Goal: Task Accomplishment & Management: Manage account settings

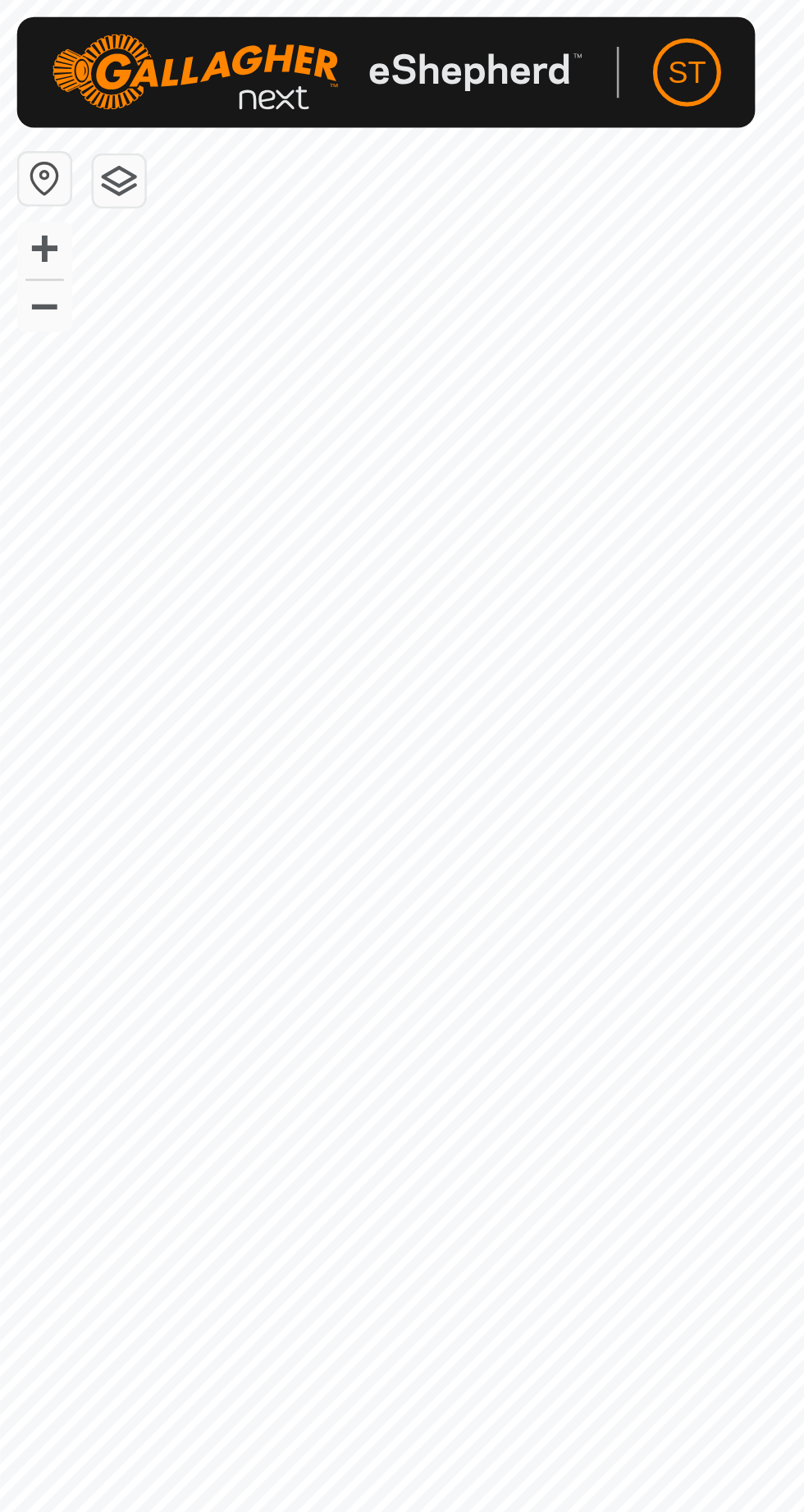
click at [270, 28] on span "ST" at bounding box center [265, 28] width 14 height 17
click at [29, 13] on div at bounding box center [122, 28] width 205 height 36
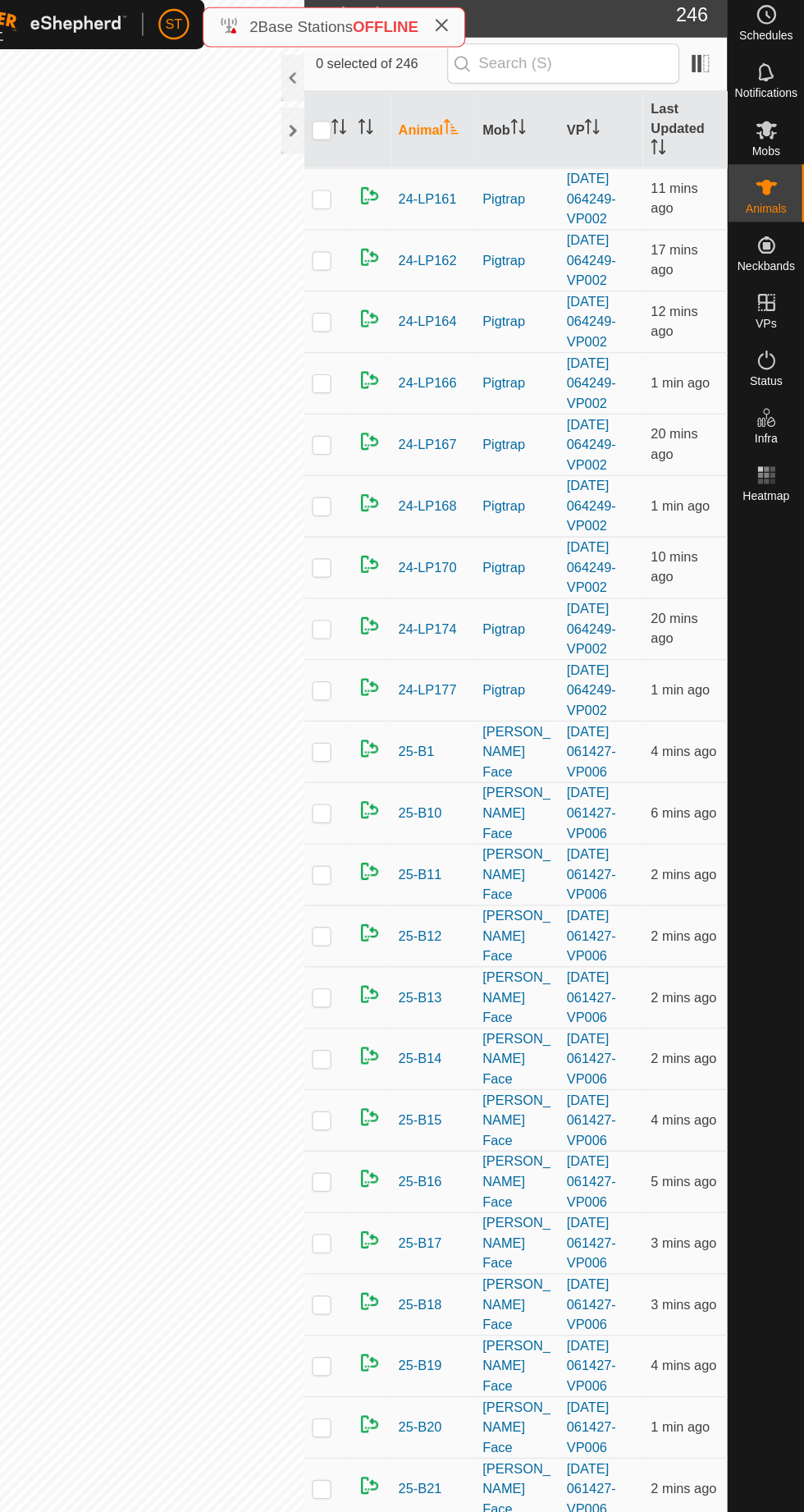
click at [781, 126] on icon at bounding box center [772, 119] width 18 height 15
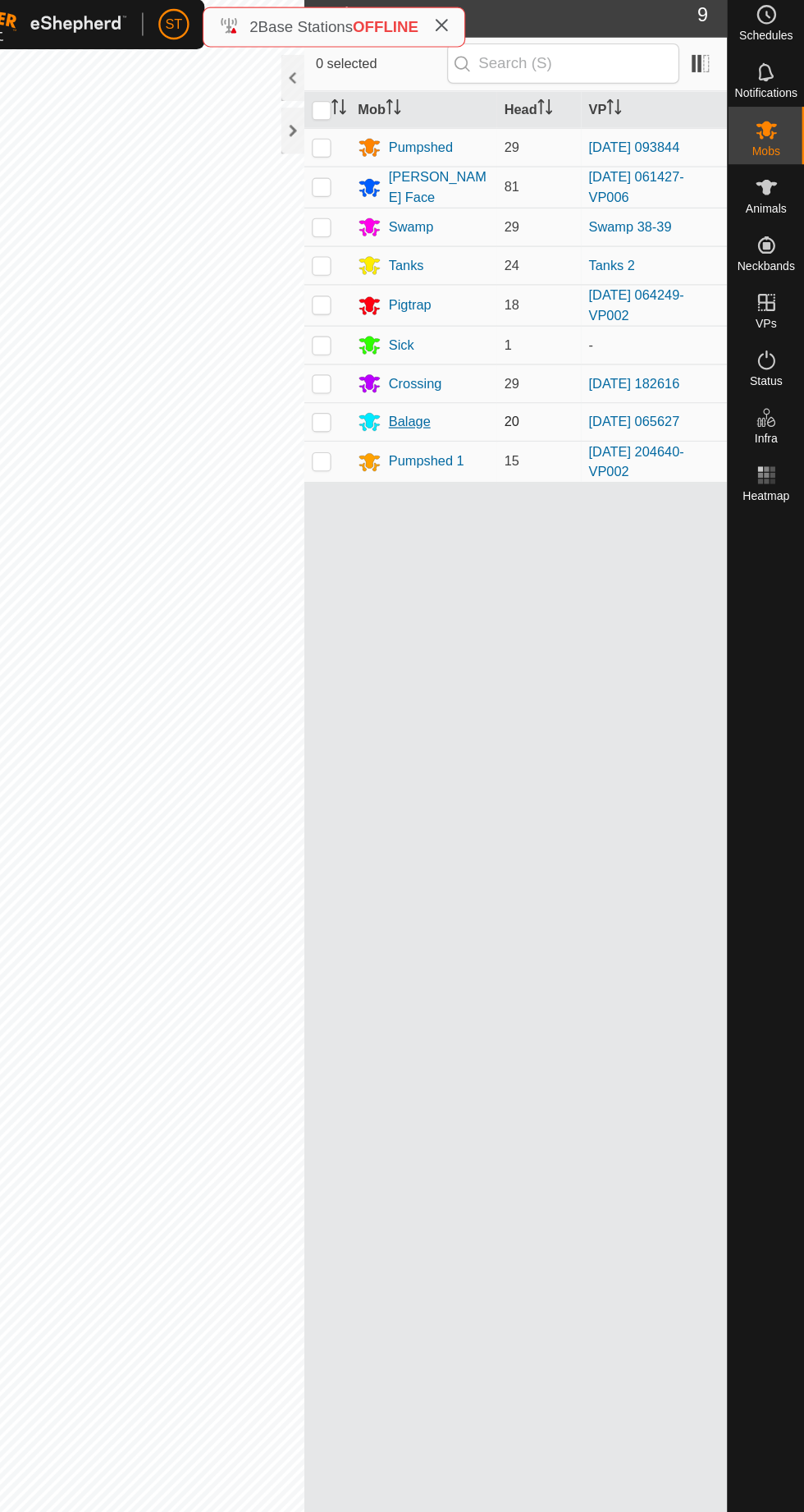
click at [468, 360] on div "Balage" at bounding box center [466, 368] width 36 height 17
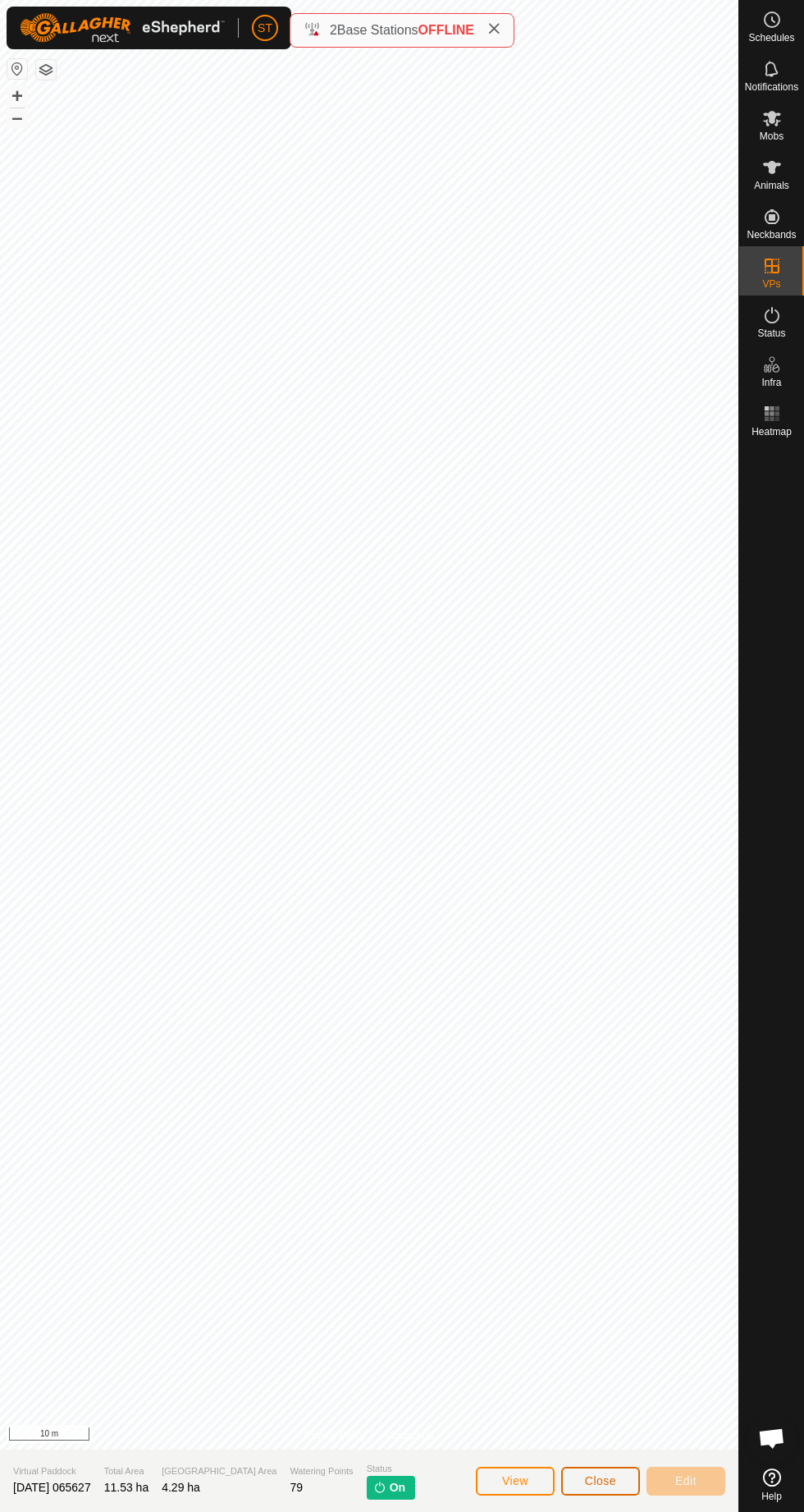
click at [589, 1481] on span "Close" at bounding box center [600, 1481] width 31 height 13
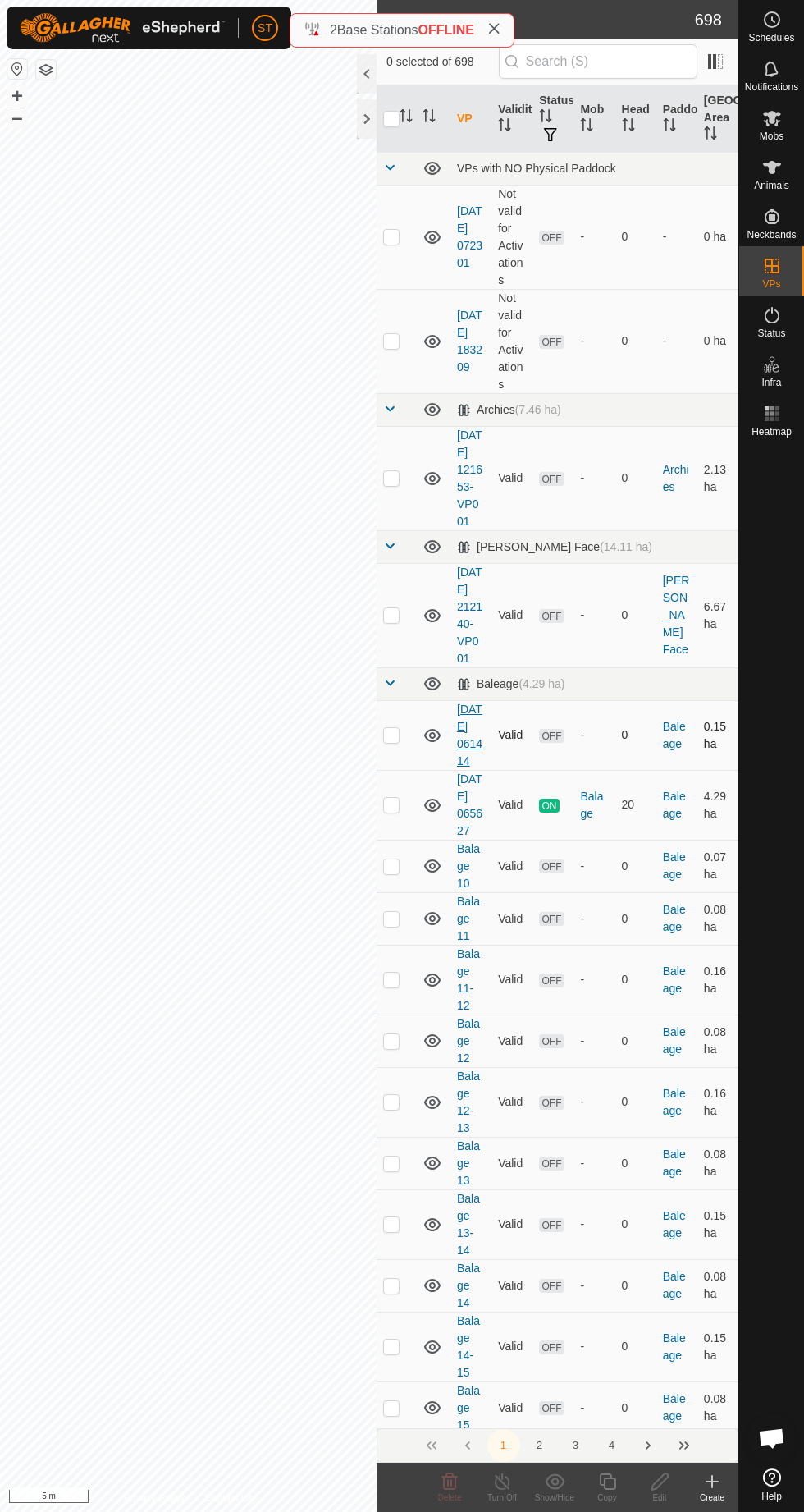
click at [483, 764] on link "[DATE] 061414" at bounding box center [470, 735] width 25 height 64
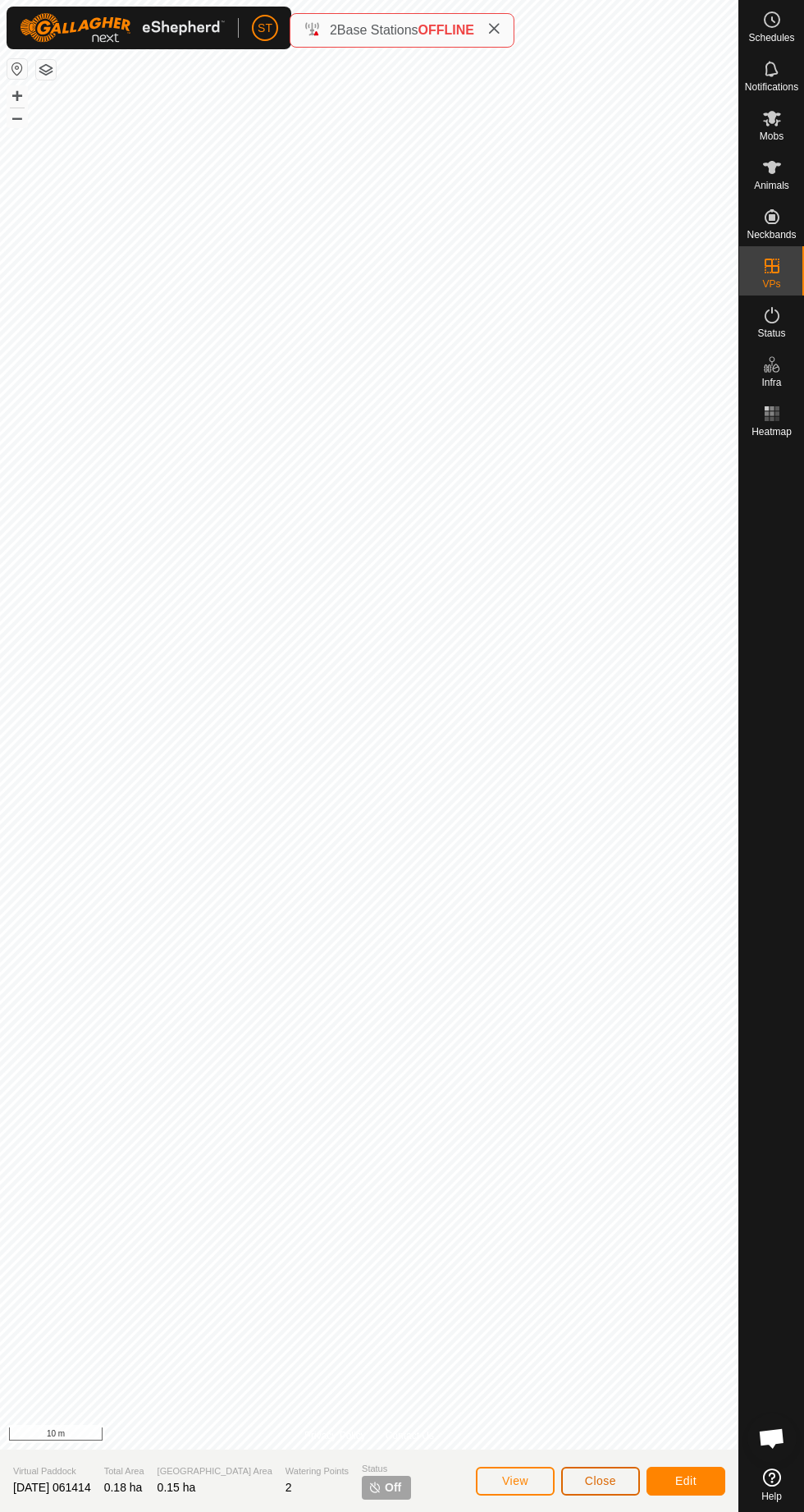
click at [600, 1481] on span "Close" at bounding box center [600, 1481] width 31 height 13
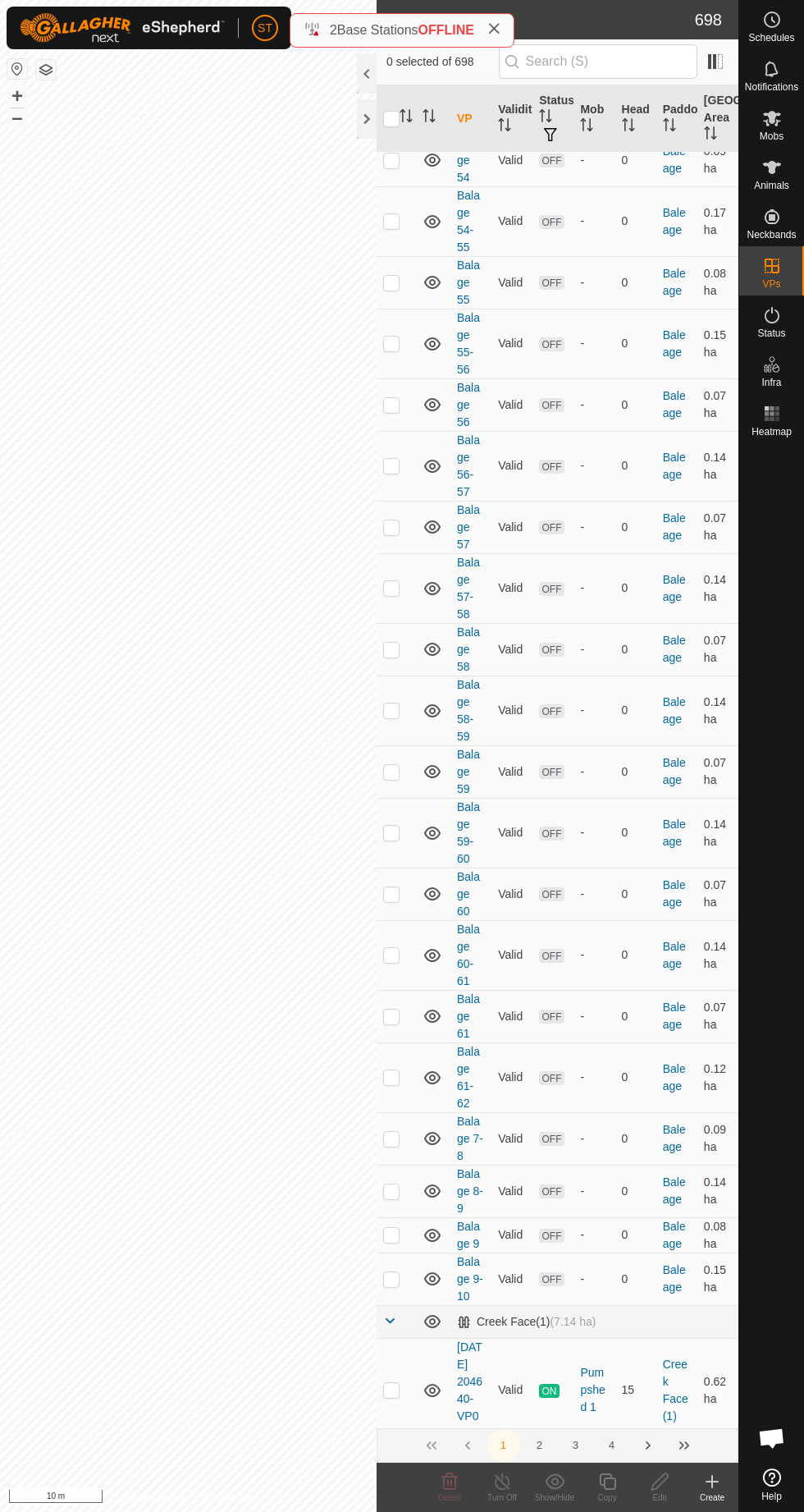
scroll to position [6017, 0]
click at [475, 1167] on td "Balage 7-8" at bounding box center [471, 1140] width 41 height 53
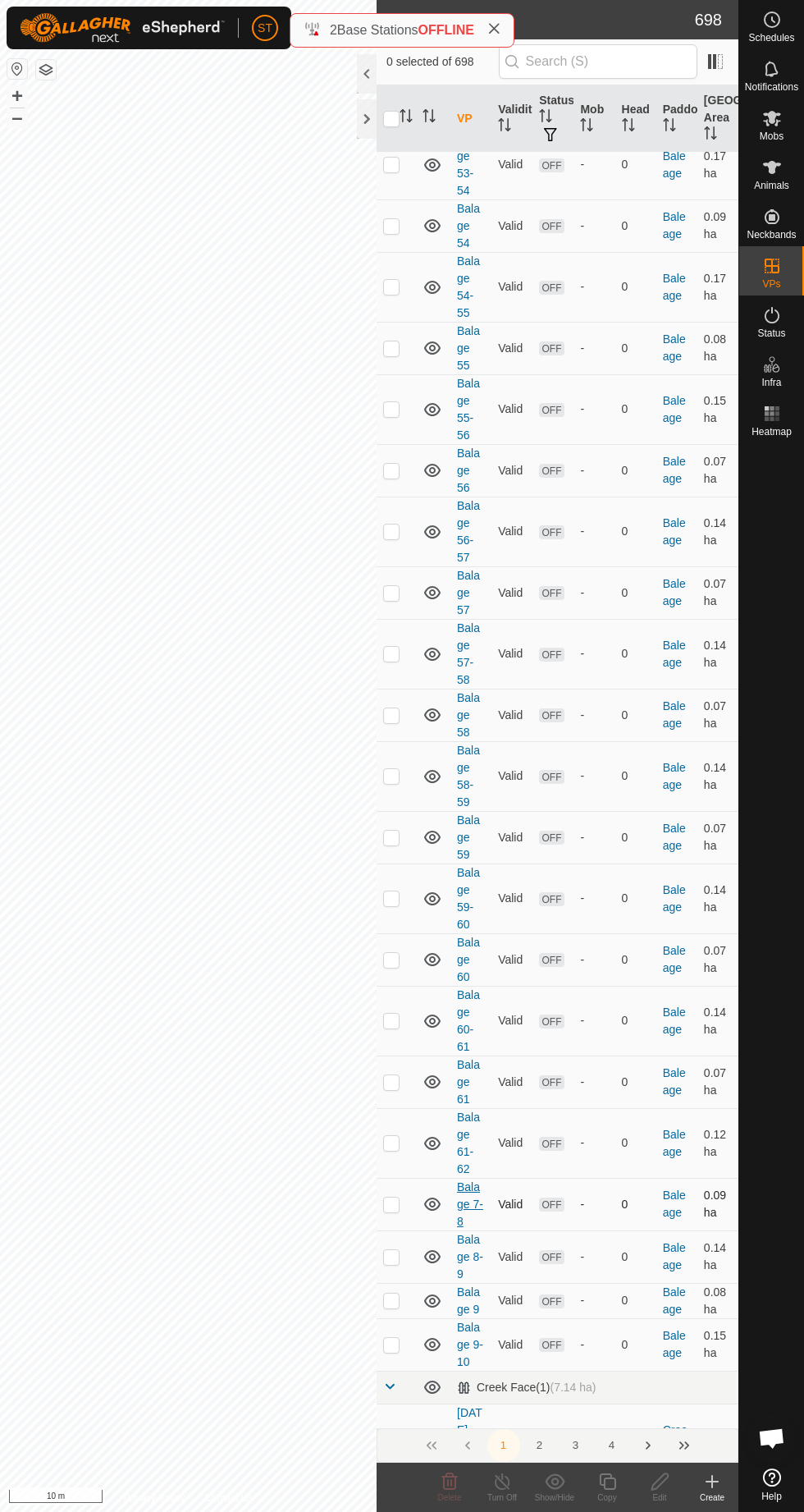
scroll to position [5961, 0]
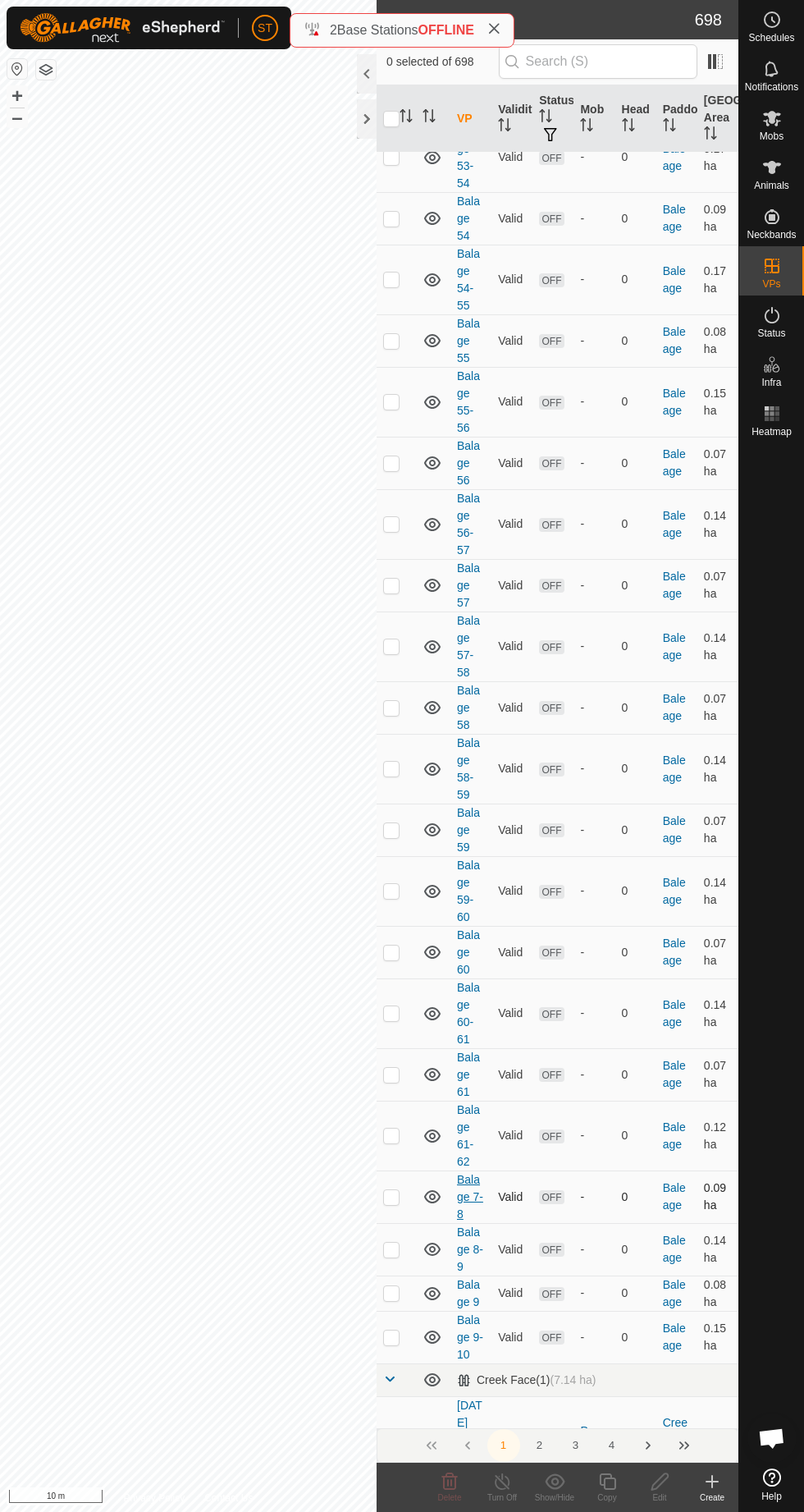
click at [465, 1221] on link "Balage 7-8" at bounding box center [470, 1197] width 26 height 48
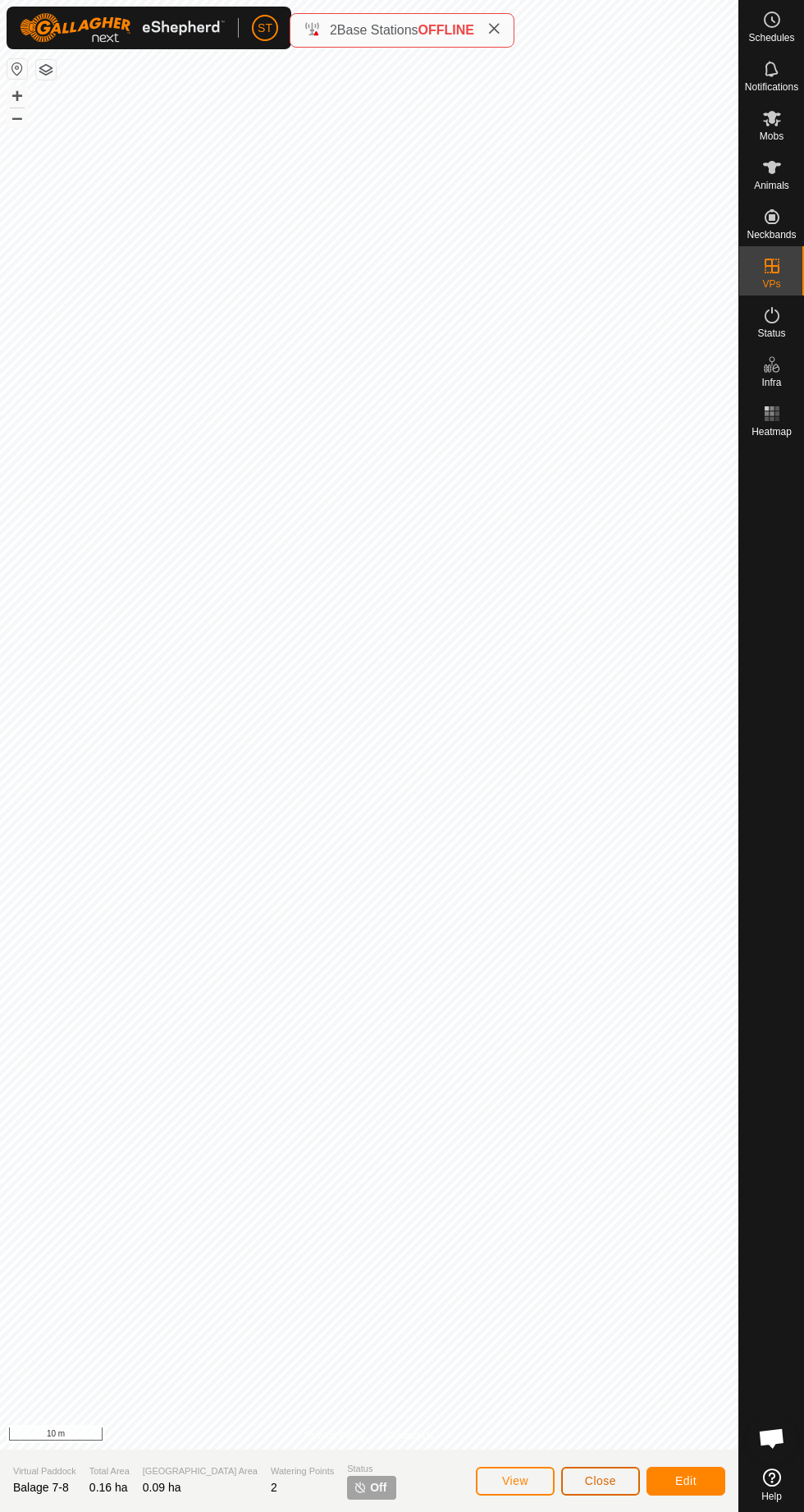
click at [604, 1481] on span "Close" at bounding box center [600, 1481] width 31 height 13
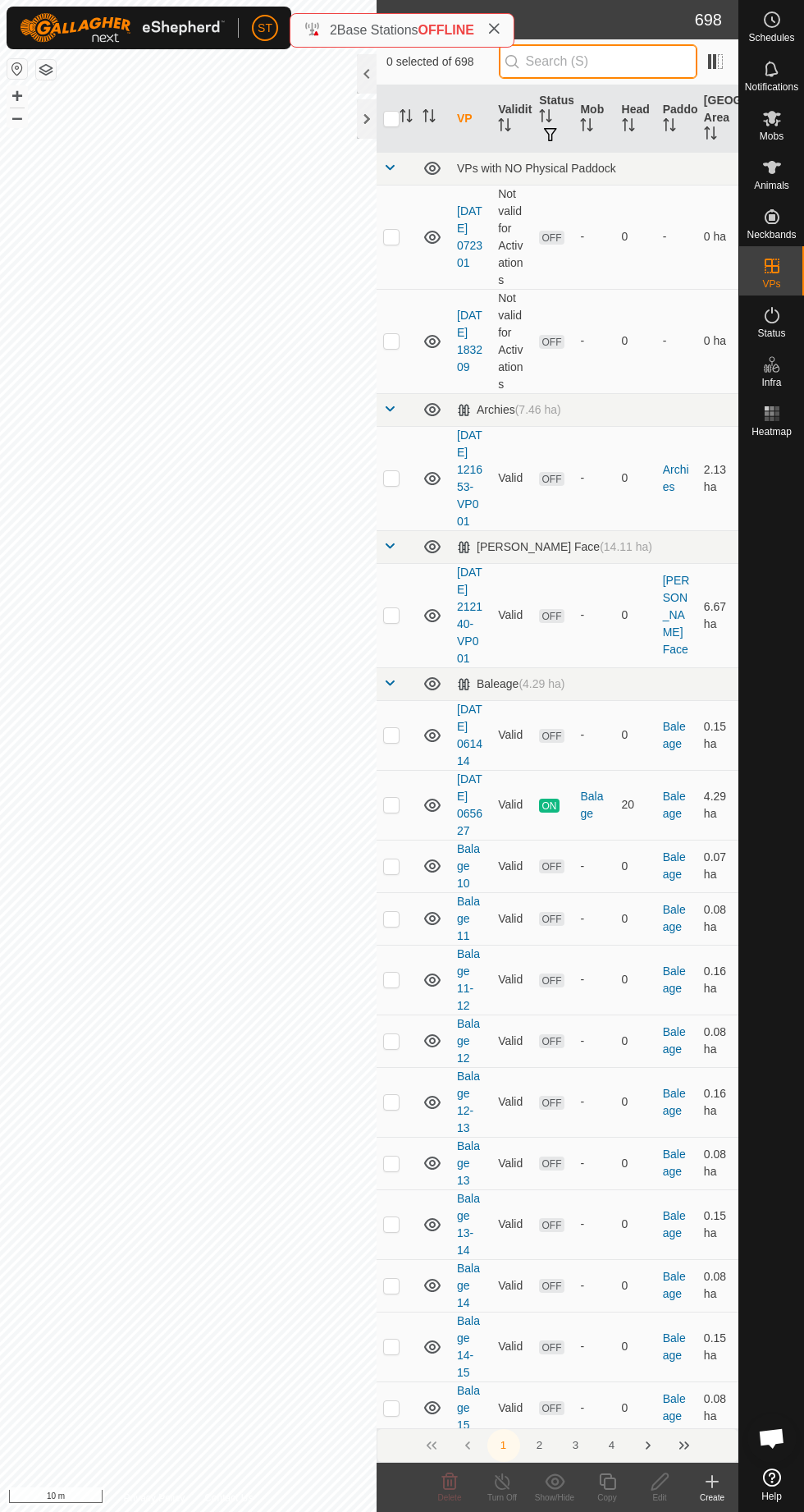
click at [604, 46] on input "text" at bounding box center [598, 61] width 198 height 35
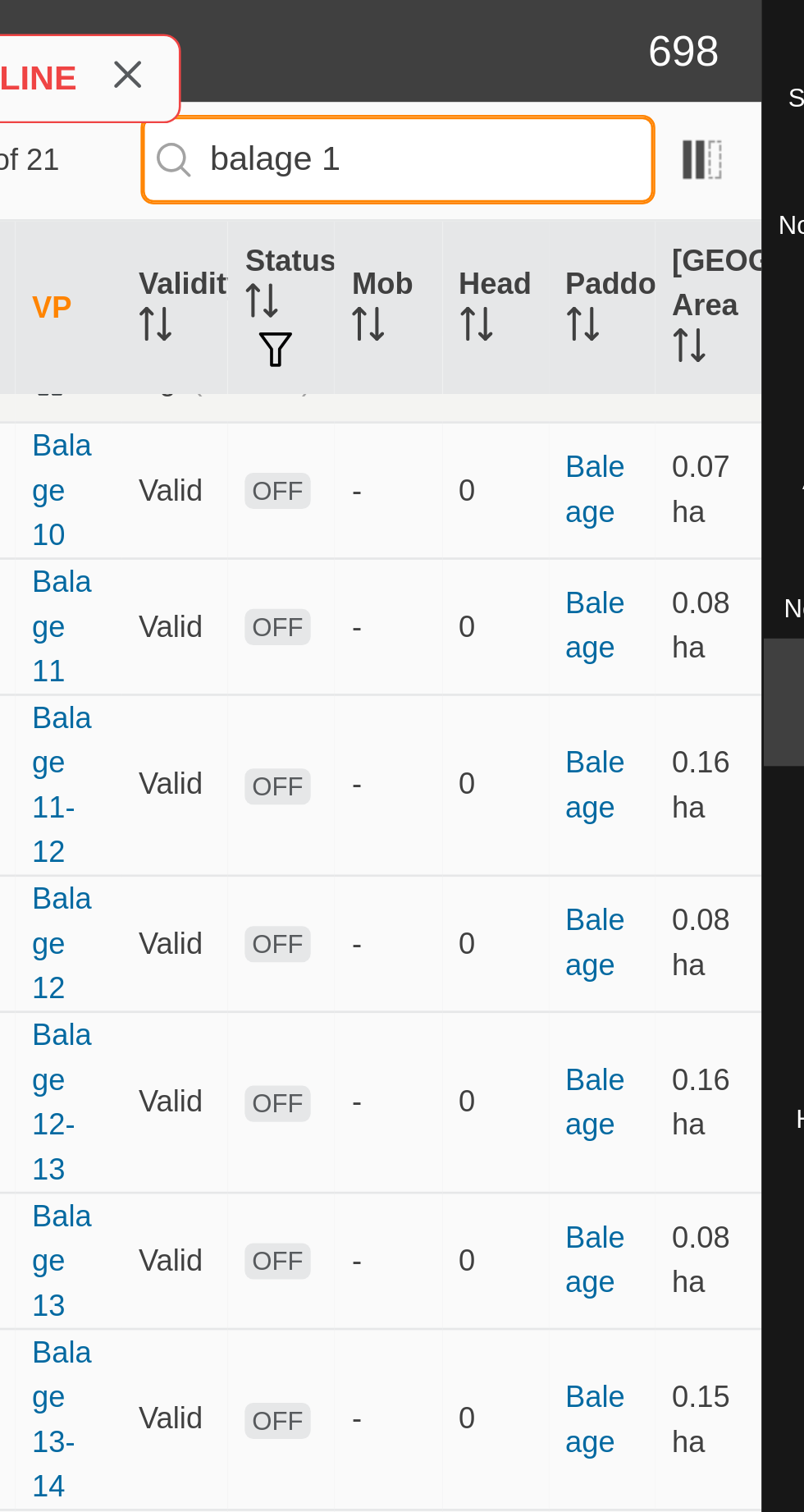
scroll to position [24, 0]
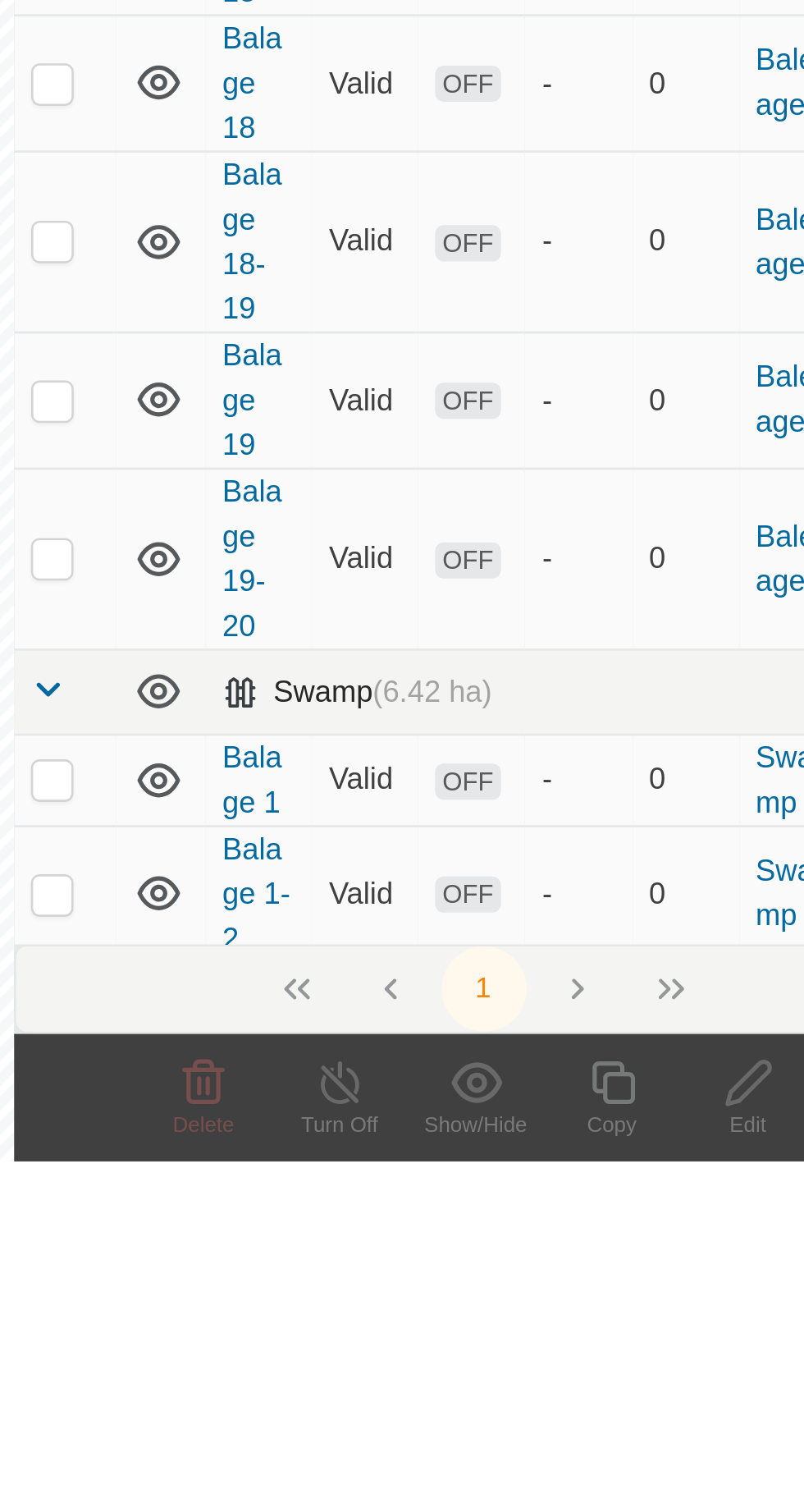
type input "balage 1"
click at [390, 1336] on span at bounding box center [389, 1330] width 13 height 13
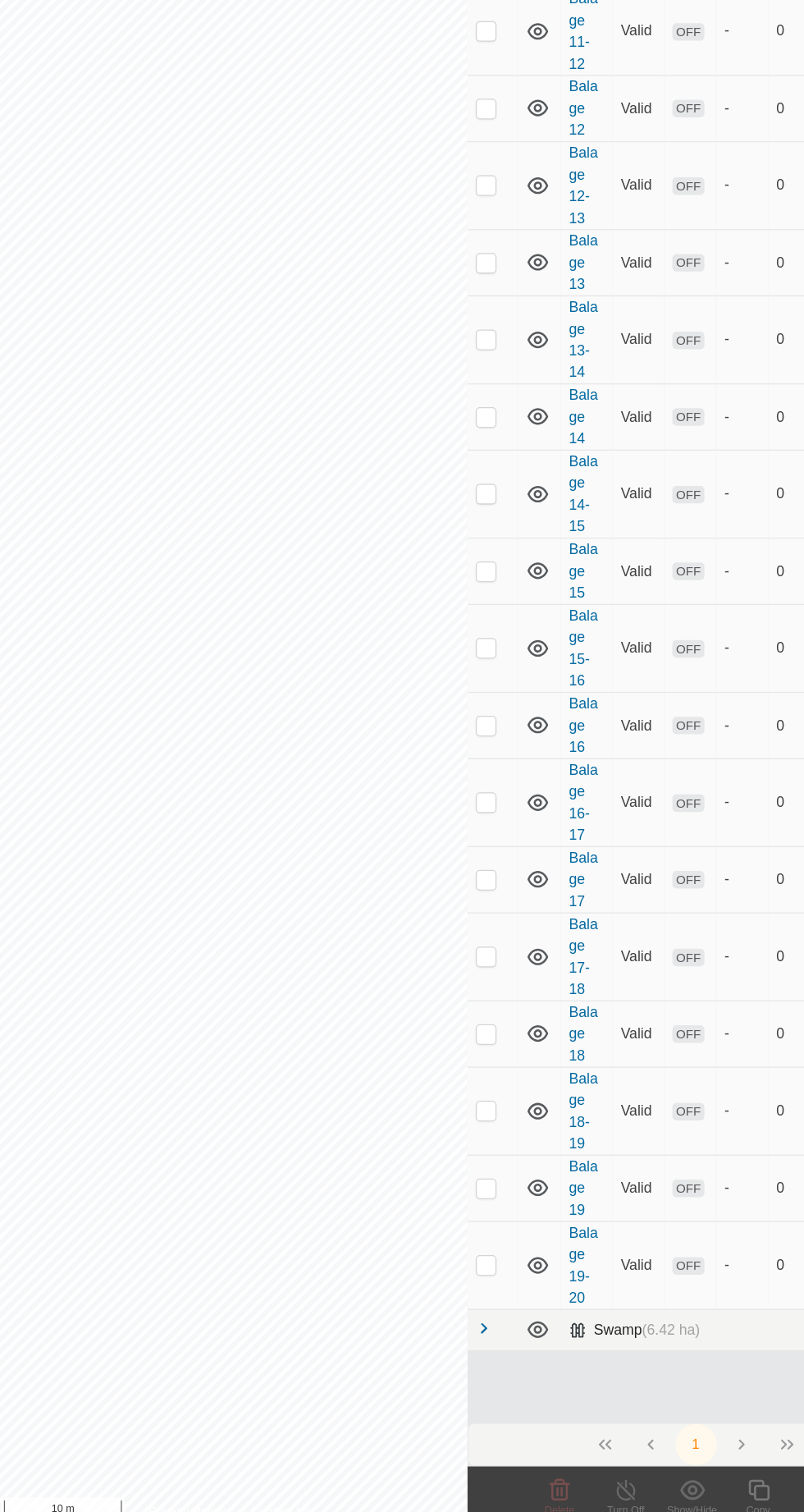
click at [396, 1360] on span at bounding box center [389, 1353] width 13 height 13
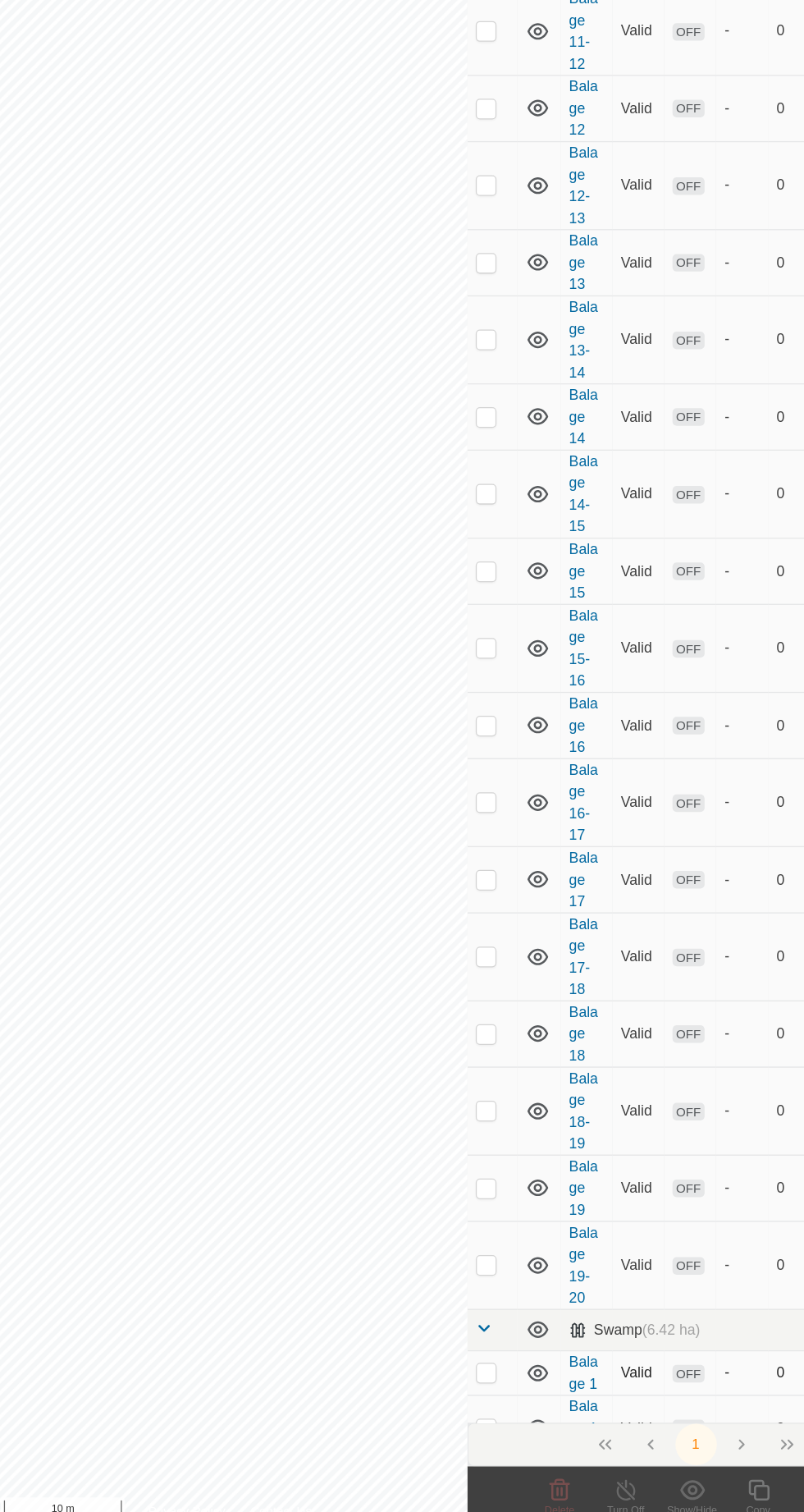
click at [399, 1387] on p-checkbox at bounding box center [391, 1387] width 16 height 13
checkbox input "true"
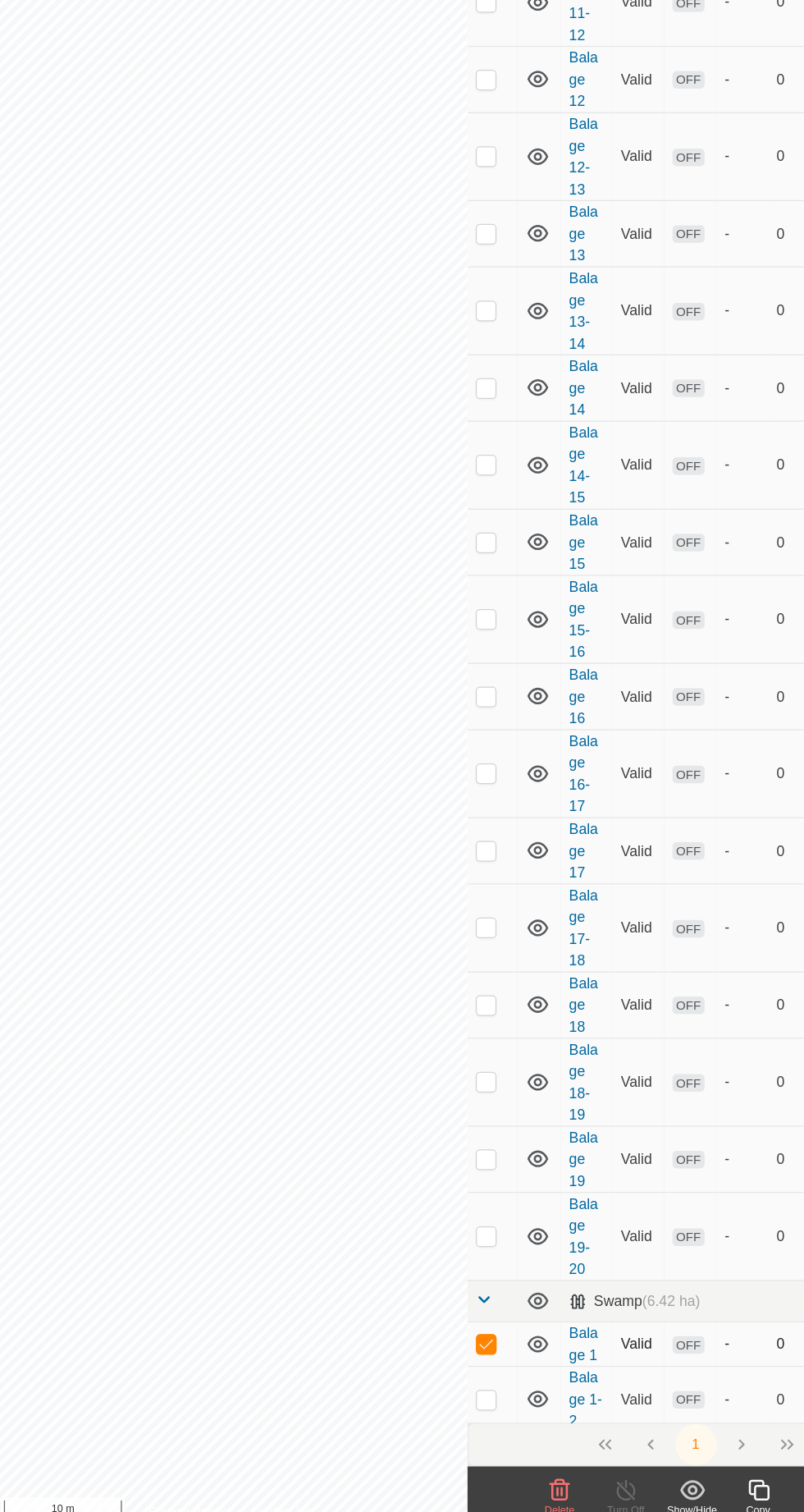
scroll to position [23, 0]
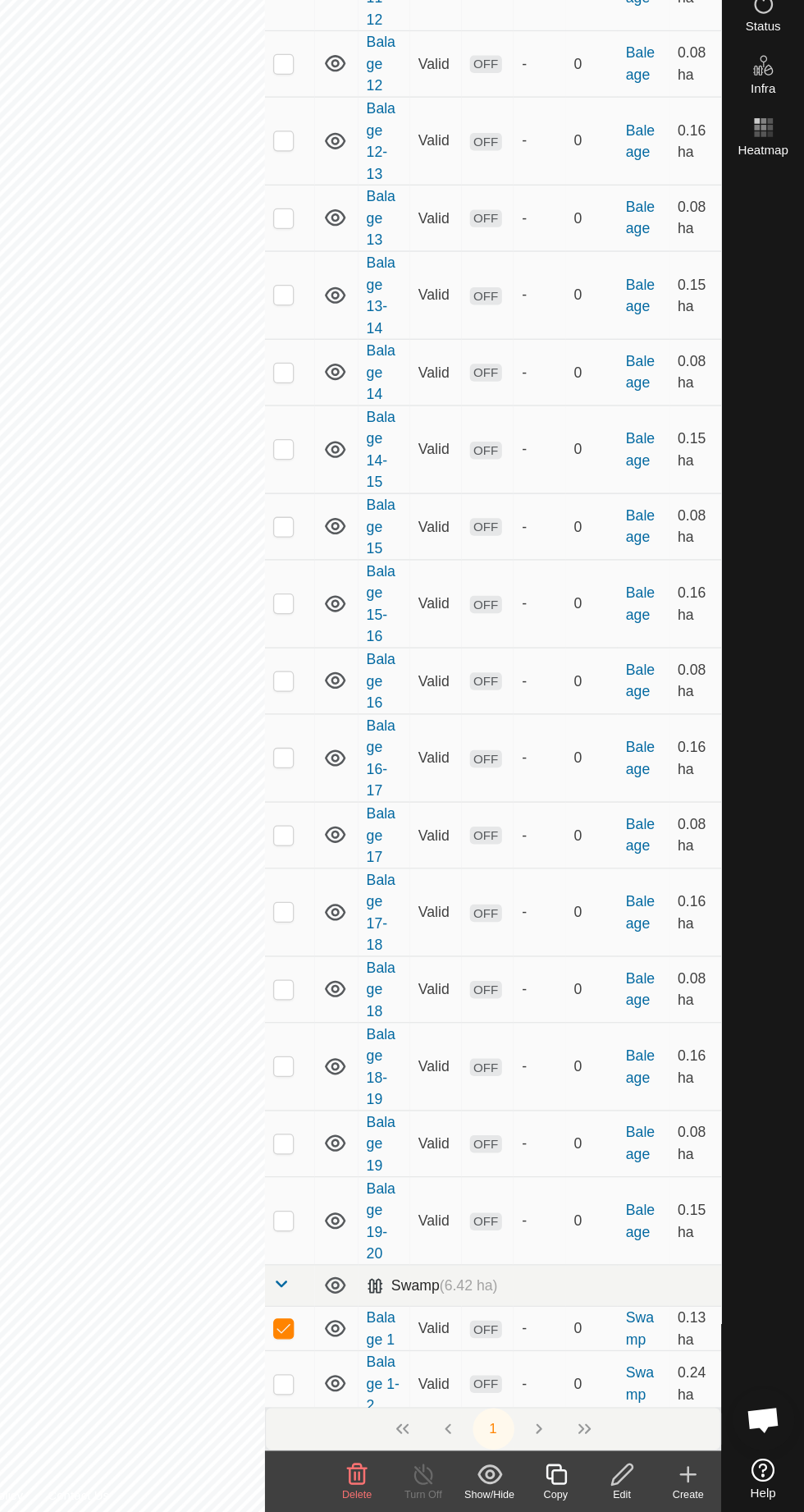
click at [559, 1342] on td "Swamp (6.42 ha)" at bounding box center [595, 1331] width 288 height 33
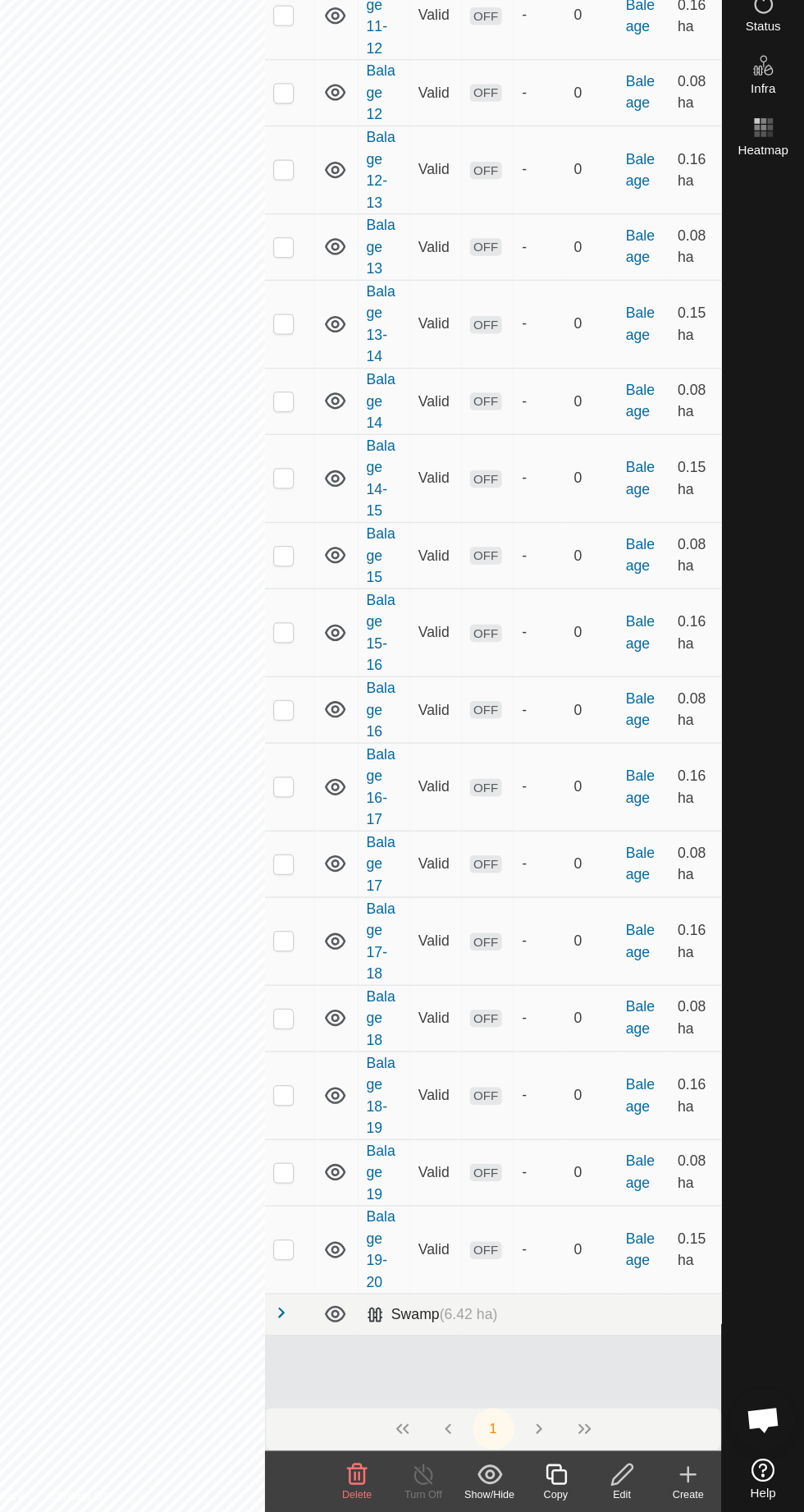
scroll to position [0, 0]
click at [396, 1360] on span at bounding box center [389, 1353] width 13 height 13
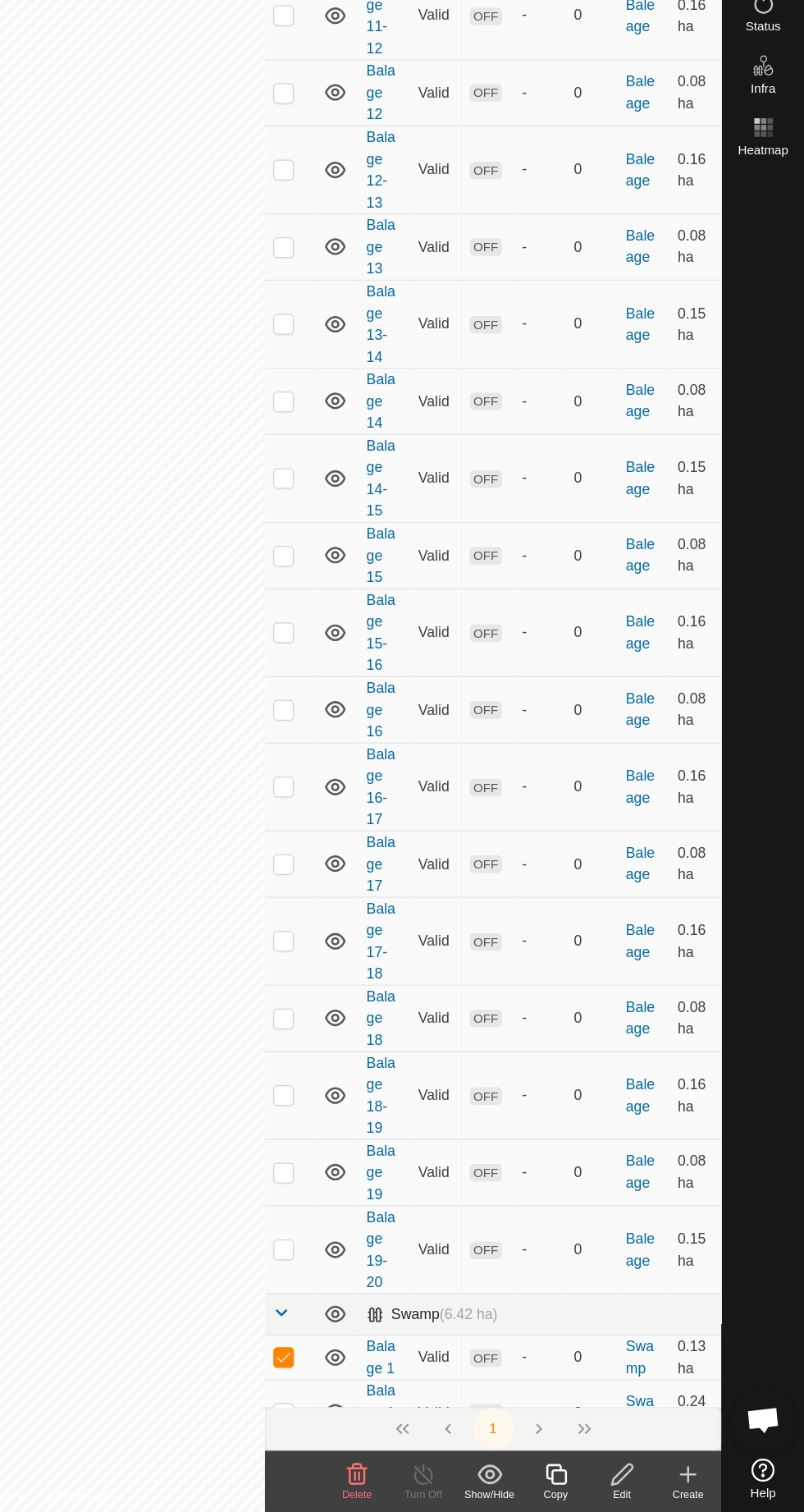
click at [558, 1355] on span "(6.42 ha)" at bounding box center [539, 1354] width 46 height 13
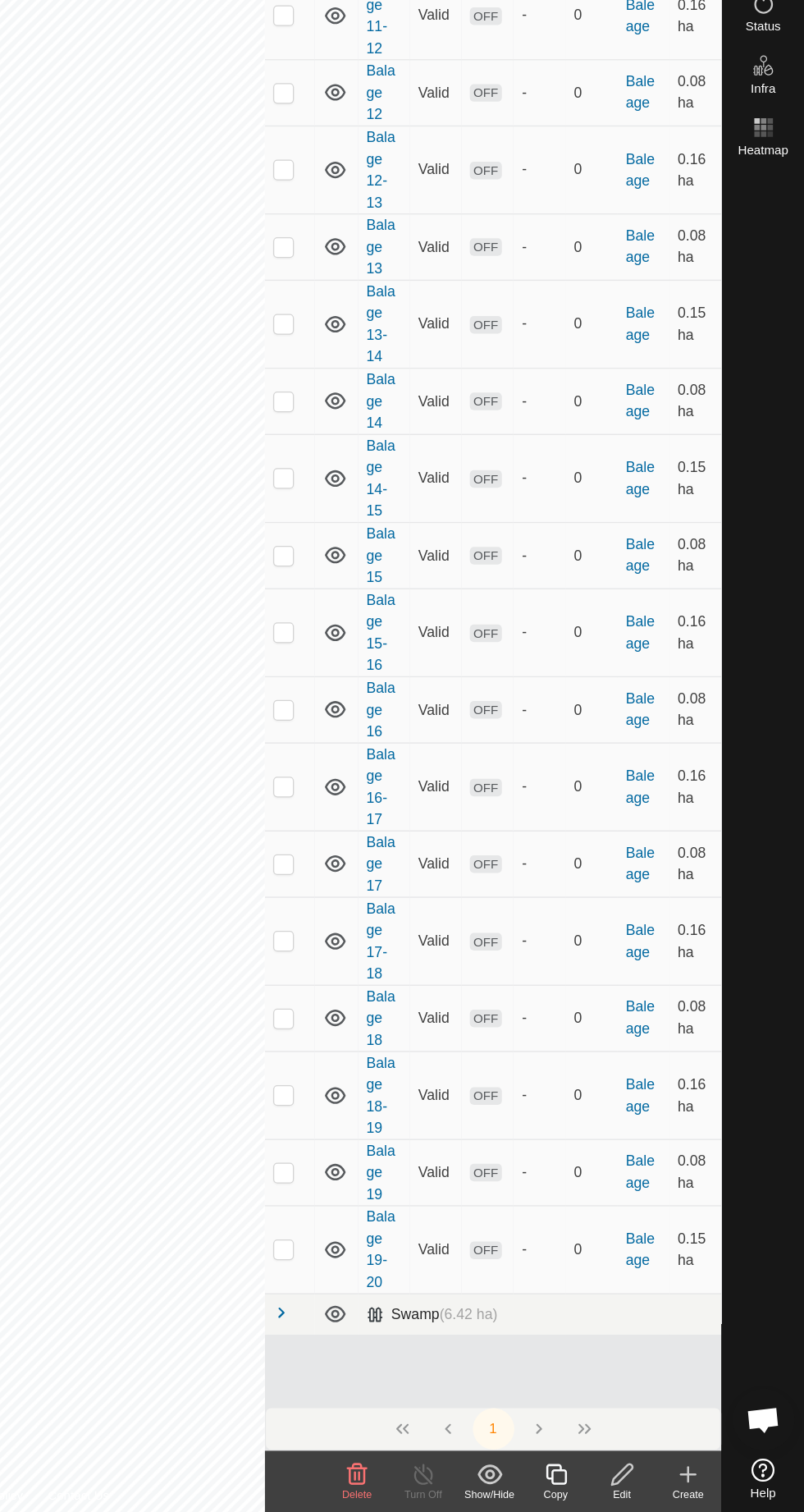
click at [517, 1348] on div "Swamp (6.42 ha)" at bounding box center [509, 1355] width 104 height 14
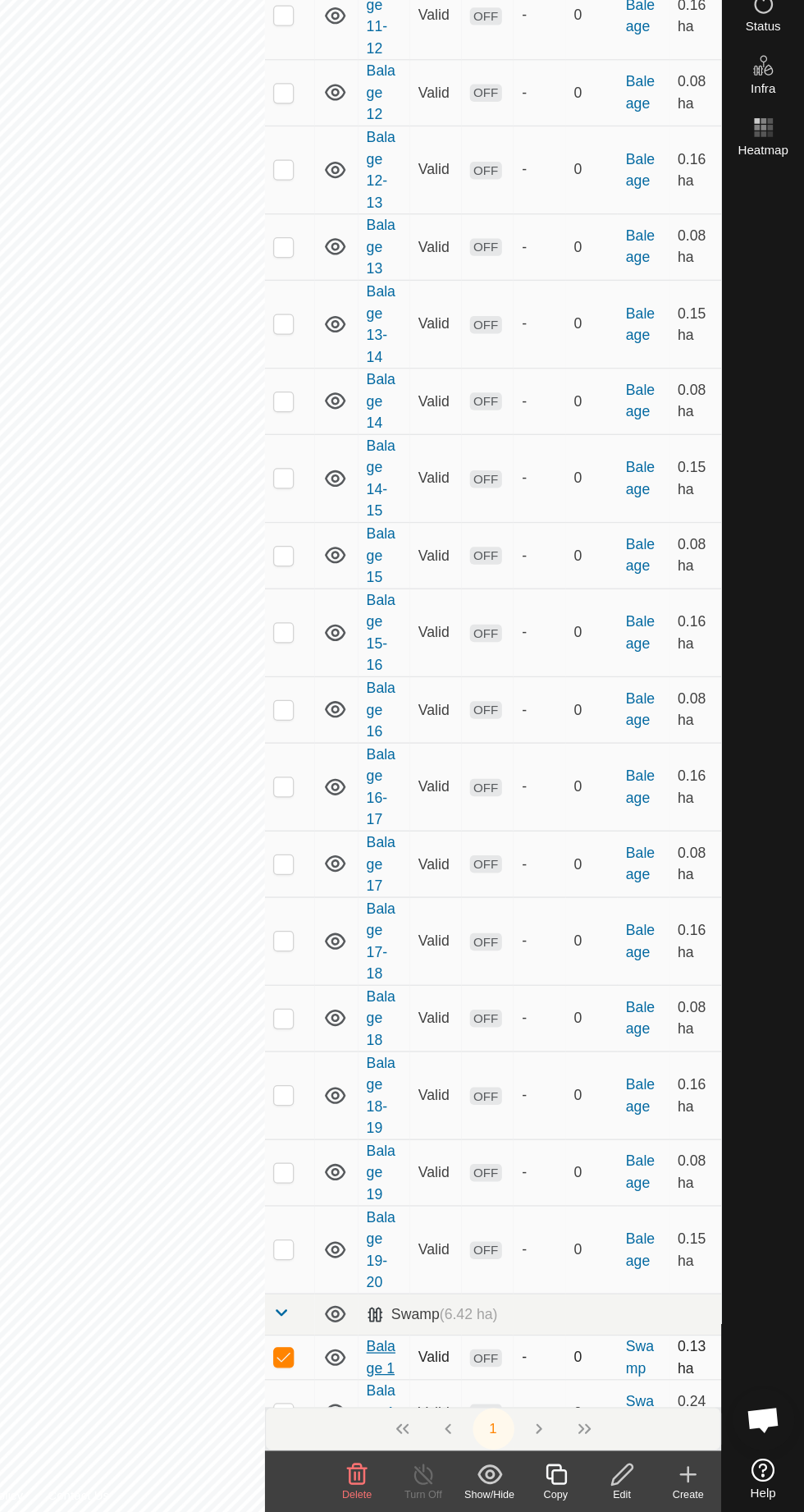
click at [475, 1374] on link "Balage 1" at bounding box center [468, 1389] width 23 height 31
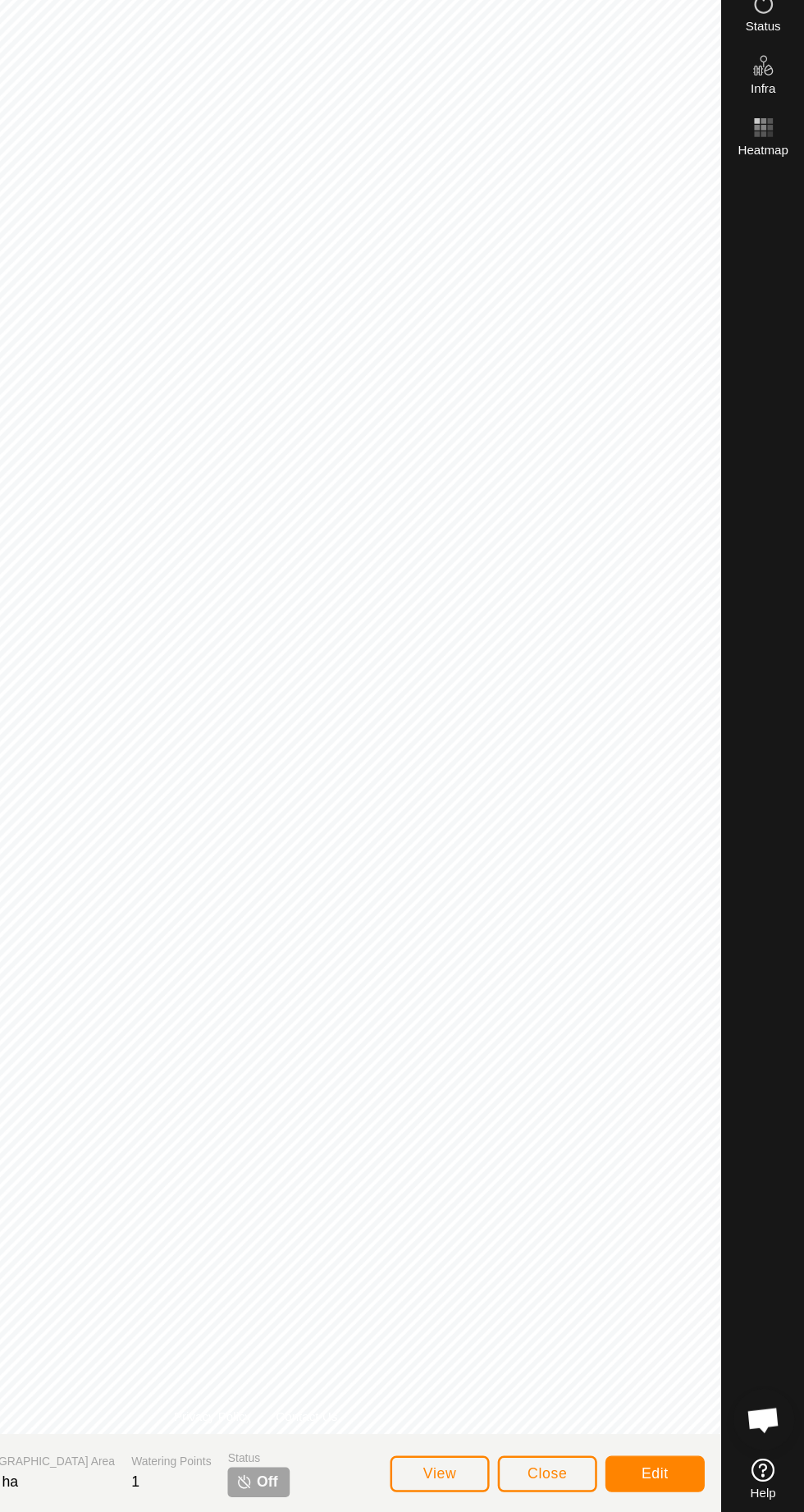
click at [370, 1484] on span "Off" at bounding box center [377, 1488] width 16 height 17
click at [370, 1487] on span "Off" at bounding box center [377, 1488] width 16 height 17
click at [347, 1477] on p-tag "Off" at bounding box center [371, 1488] width 49 height 24
click at [347, 1499] on p-tag "Off" at bounding box center [371, 1488] width 49 height 24
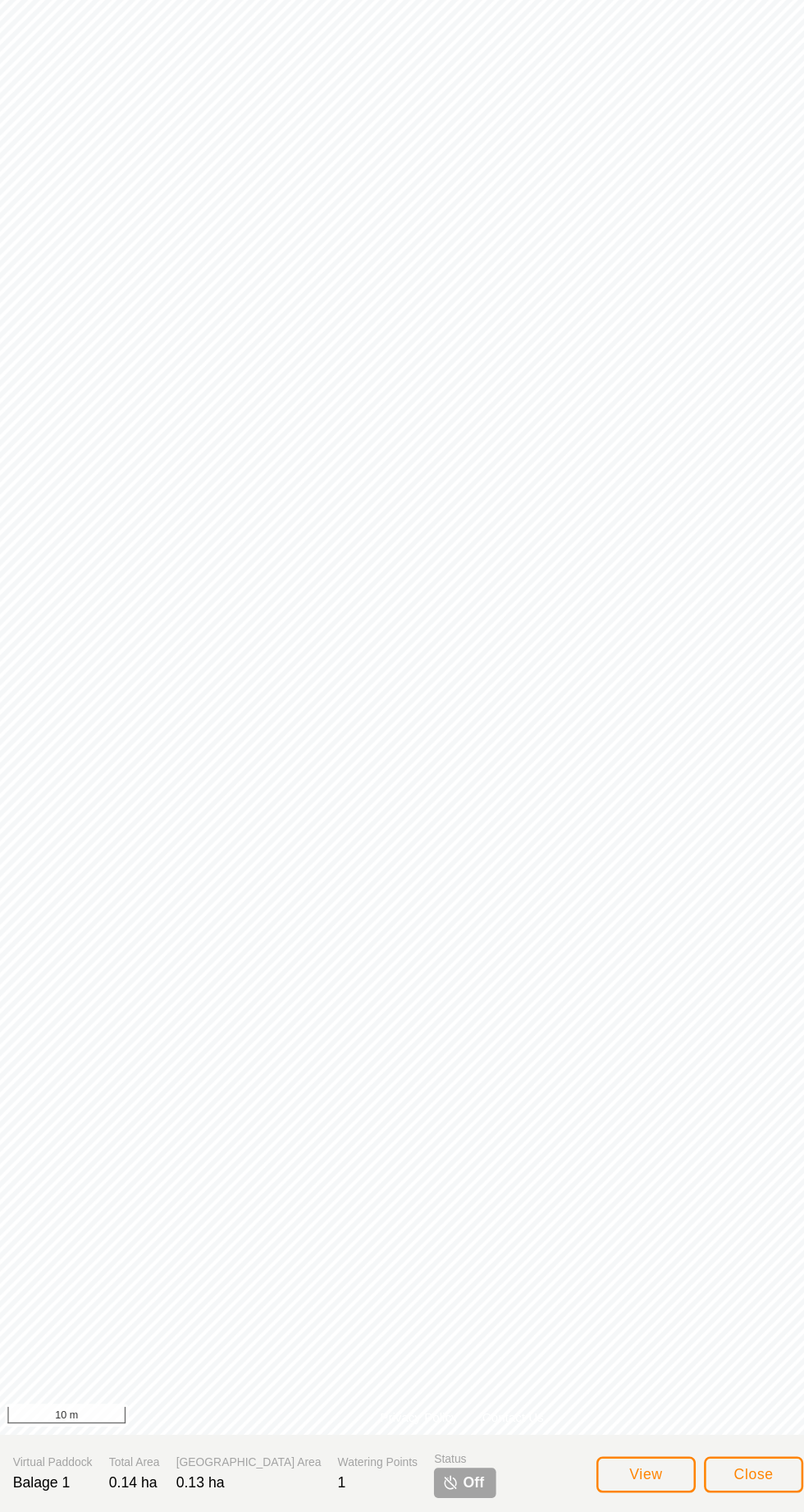
click at [354, 1488] on img at bounding box center [360, 1487] width 13 height 13
click at [304, 1500] on section "Virtual Paddock Balage 1 Total Area 0.14 ha Grazing Area 0.13 ha Watering Point…" at bounding box center [369, 1481] width 739 height 63
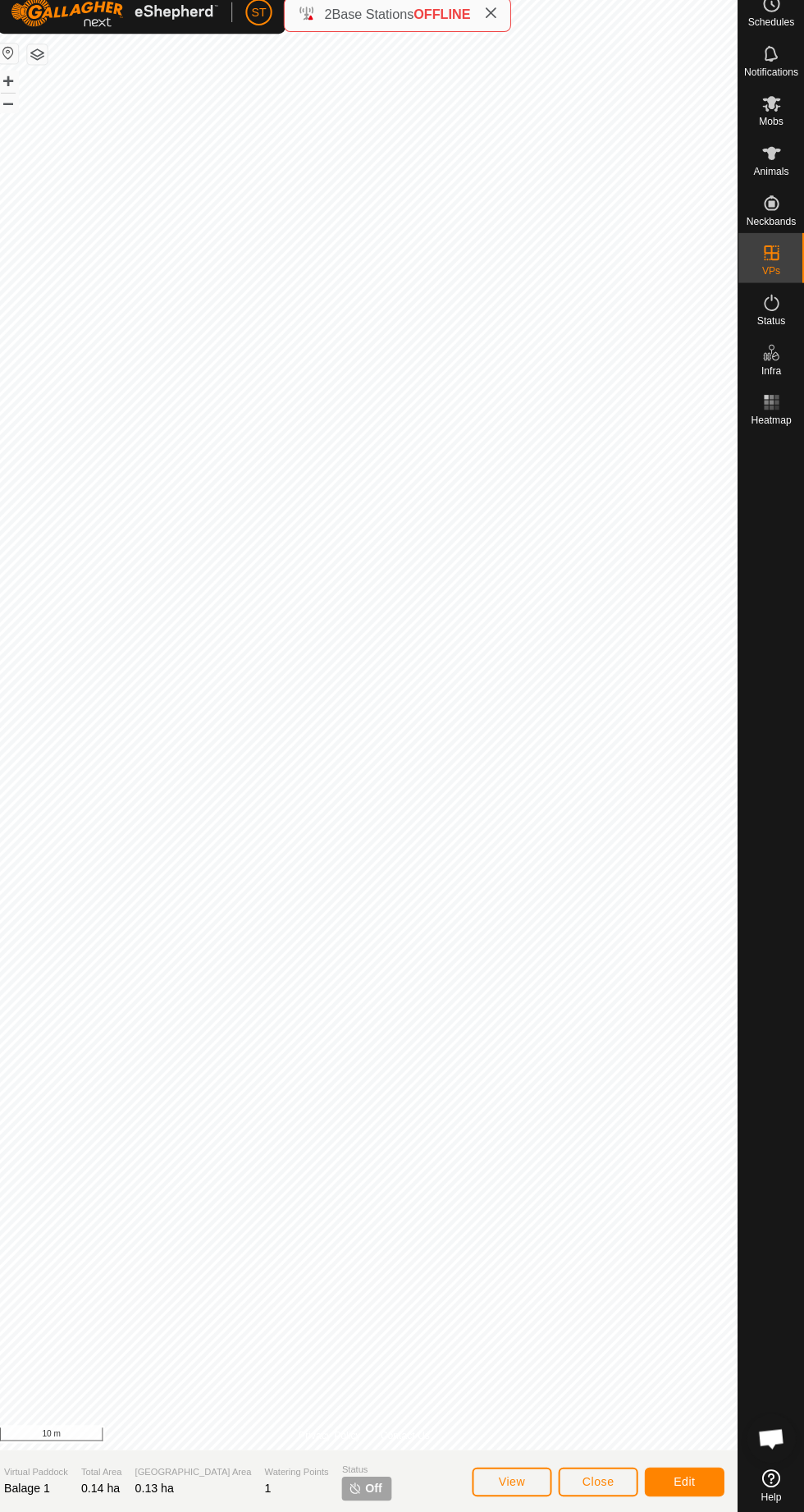
click at [781, 126] on icon at bounding box center [772, 119] width 18 height 15
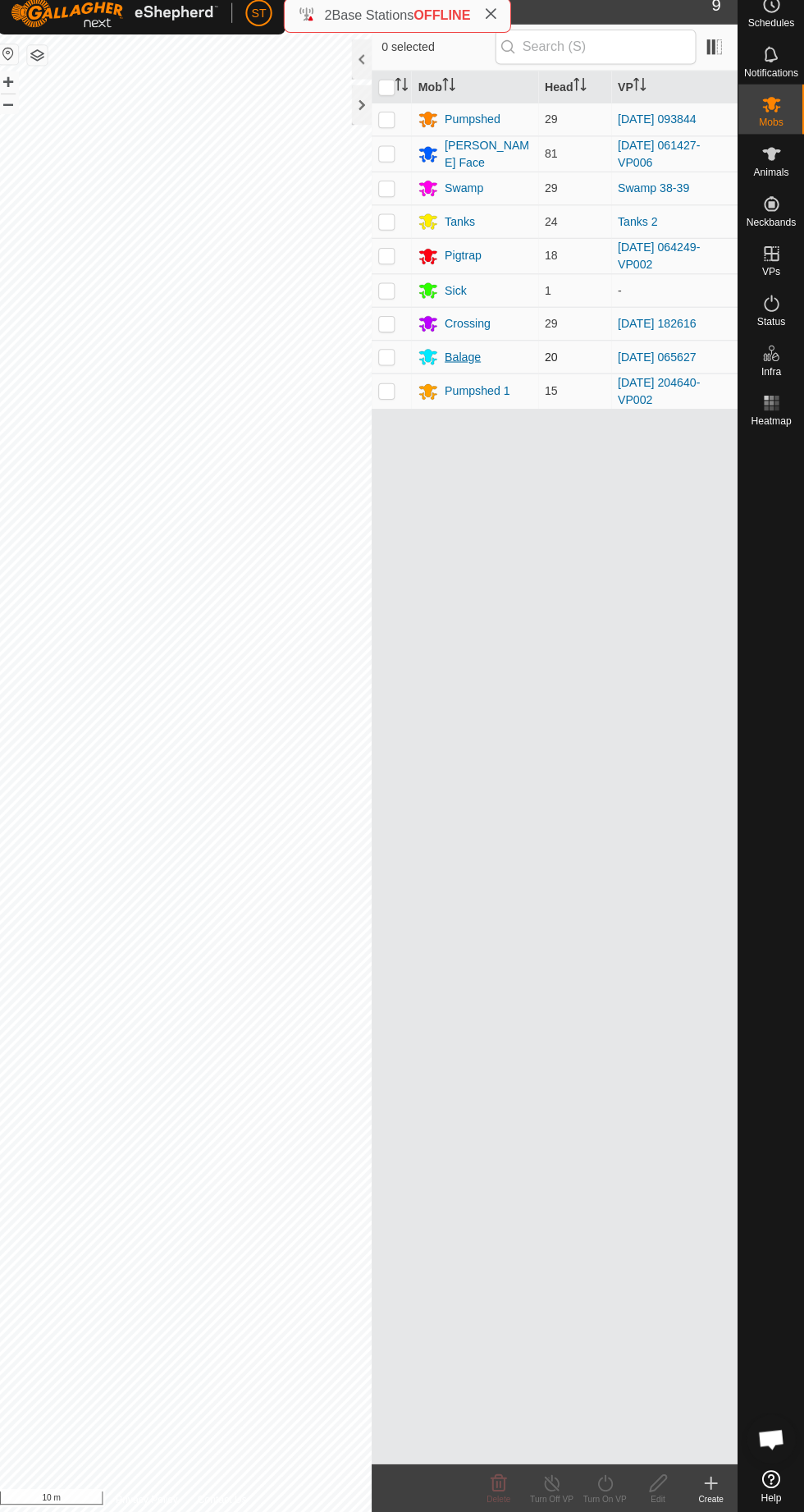
click at [478, 360] on div "Balage" at bounding box center [466, 368] width 36 height 17
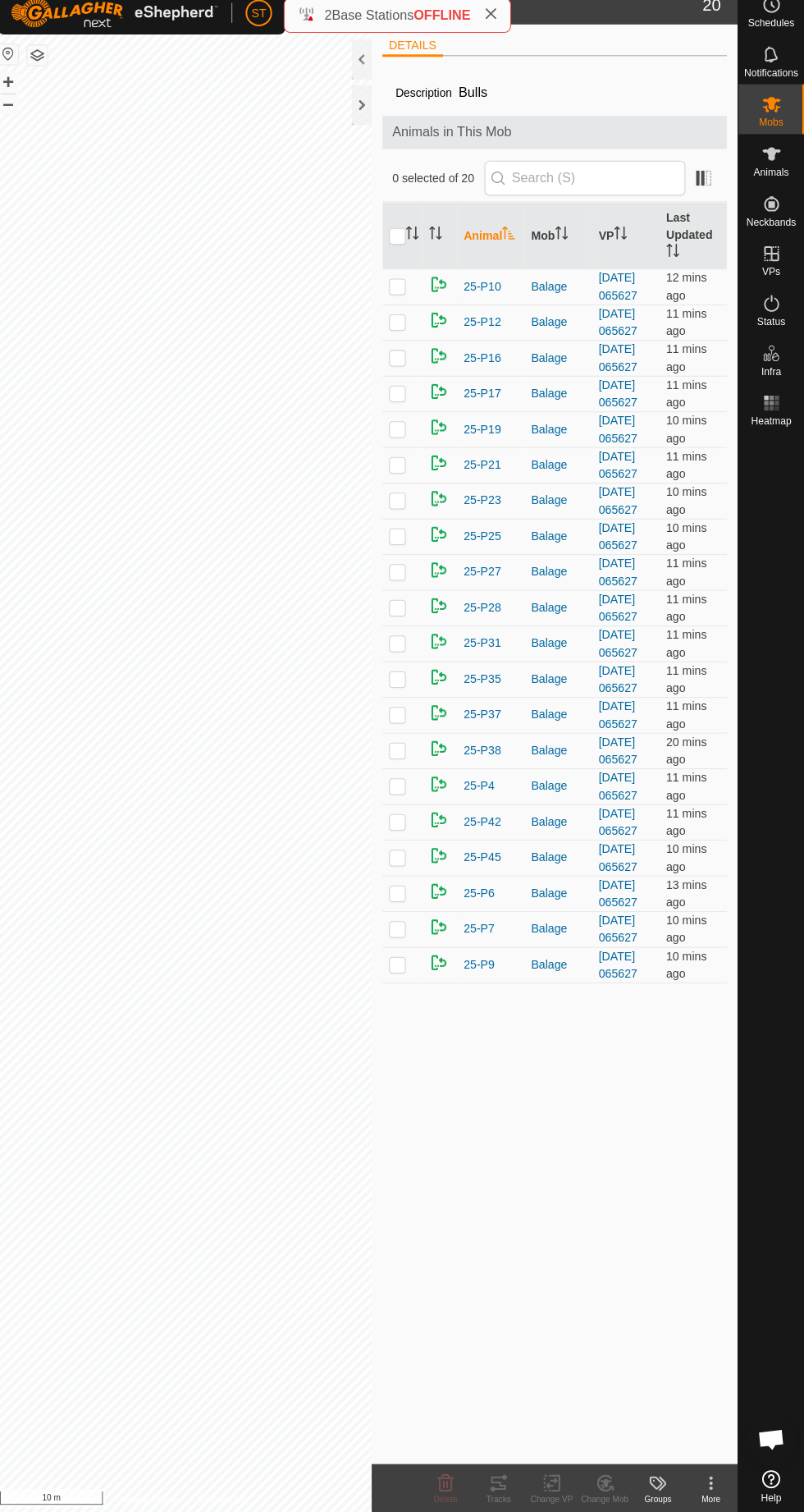
click at [774, 302] on es-activation-svg-icon at bounding box center [772, 315] width 30 height 26
click at [803, 344] on div "Status" at bounding box center [772, 320] width 64 height 49
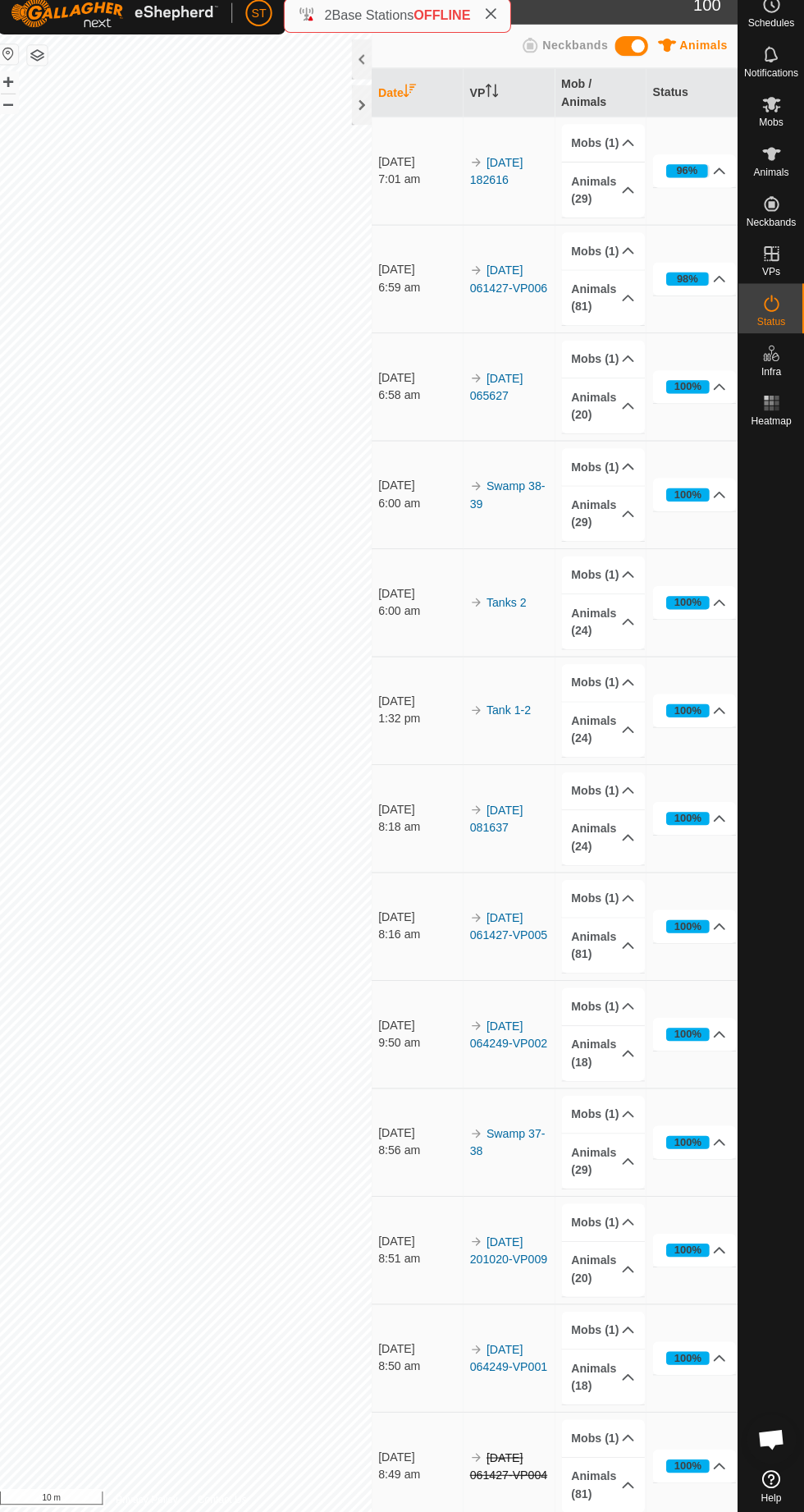
click at [803, 344] on div "Status" at bounding box center [772, 320] width 64 height 49
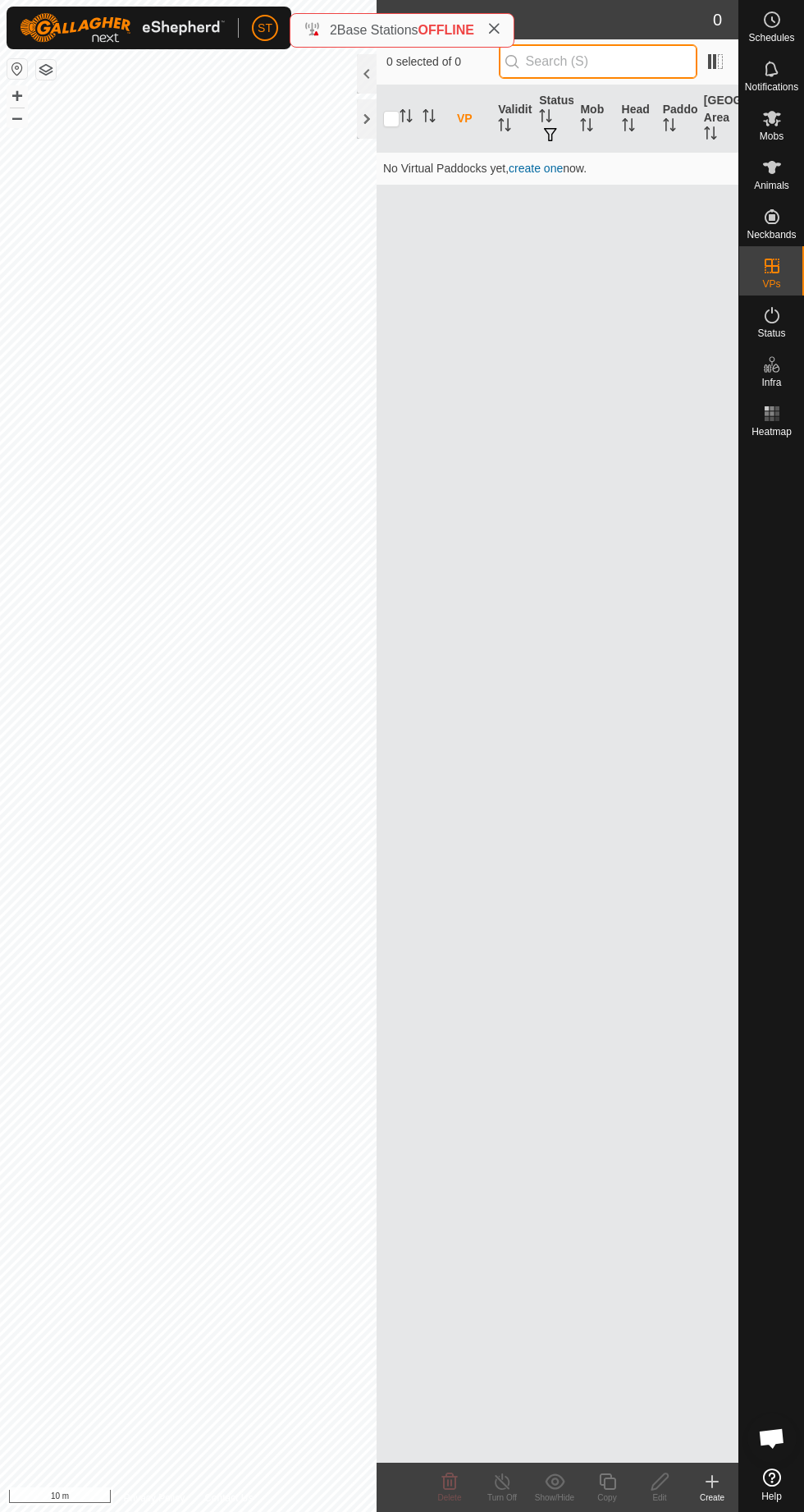
click at [554, 48] on input "text" at bounding box center [598, 61] width 198 height 35
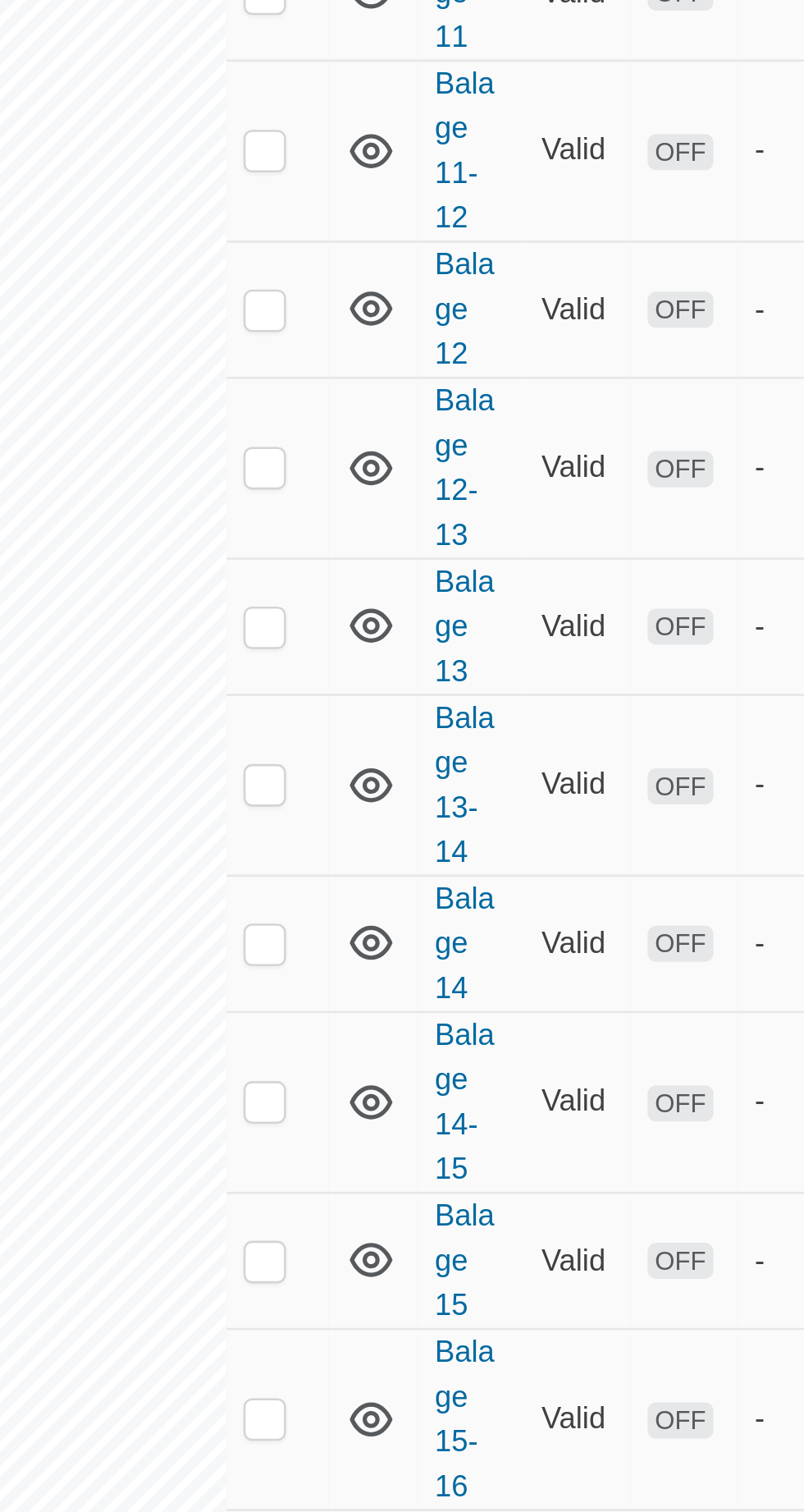
scroll to position [24, 0]
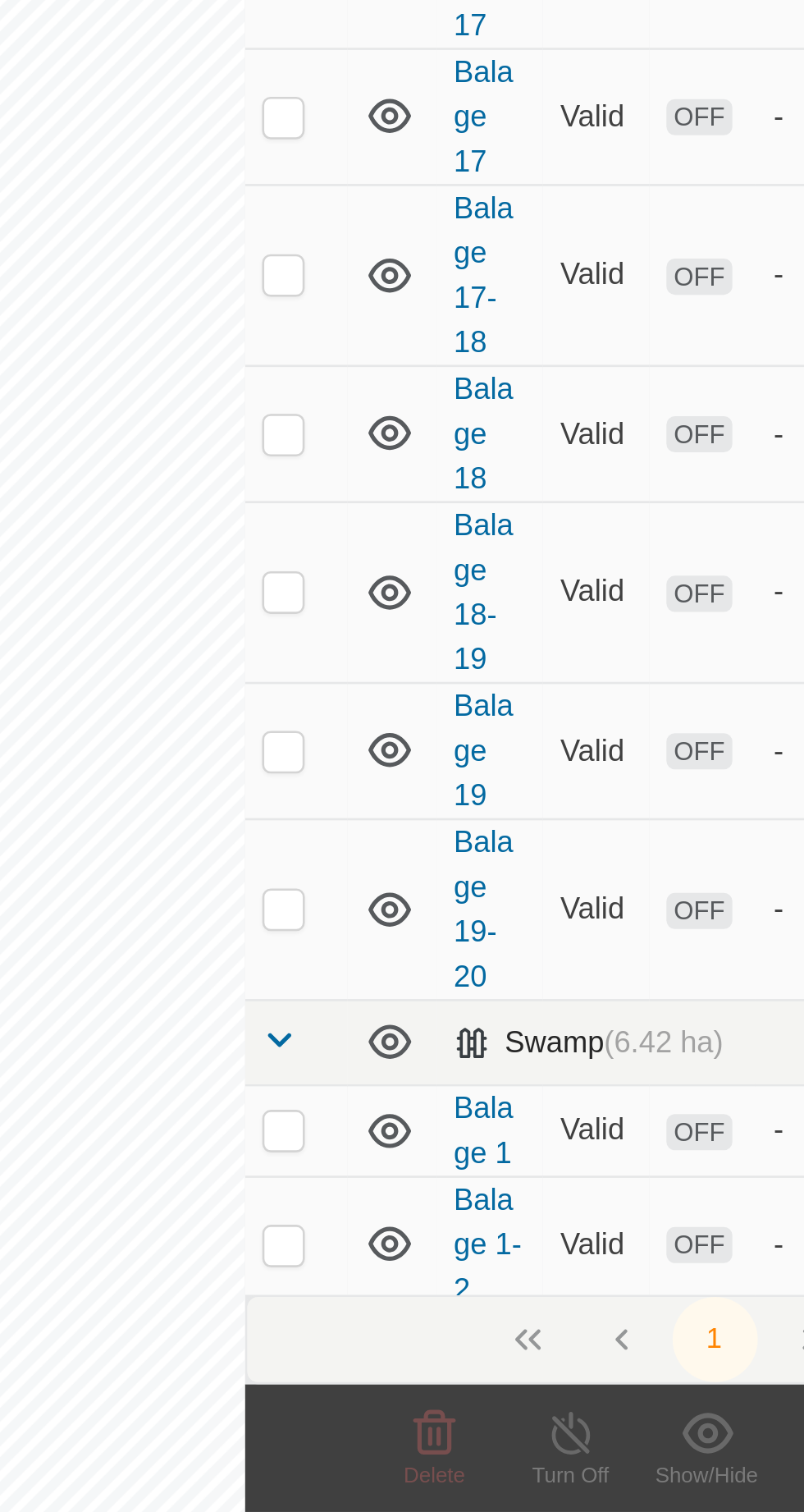
type input "balage 1"
click at [396, 1336] on span at bounding box center [389, 1330] width 13 height 13
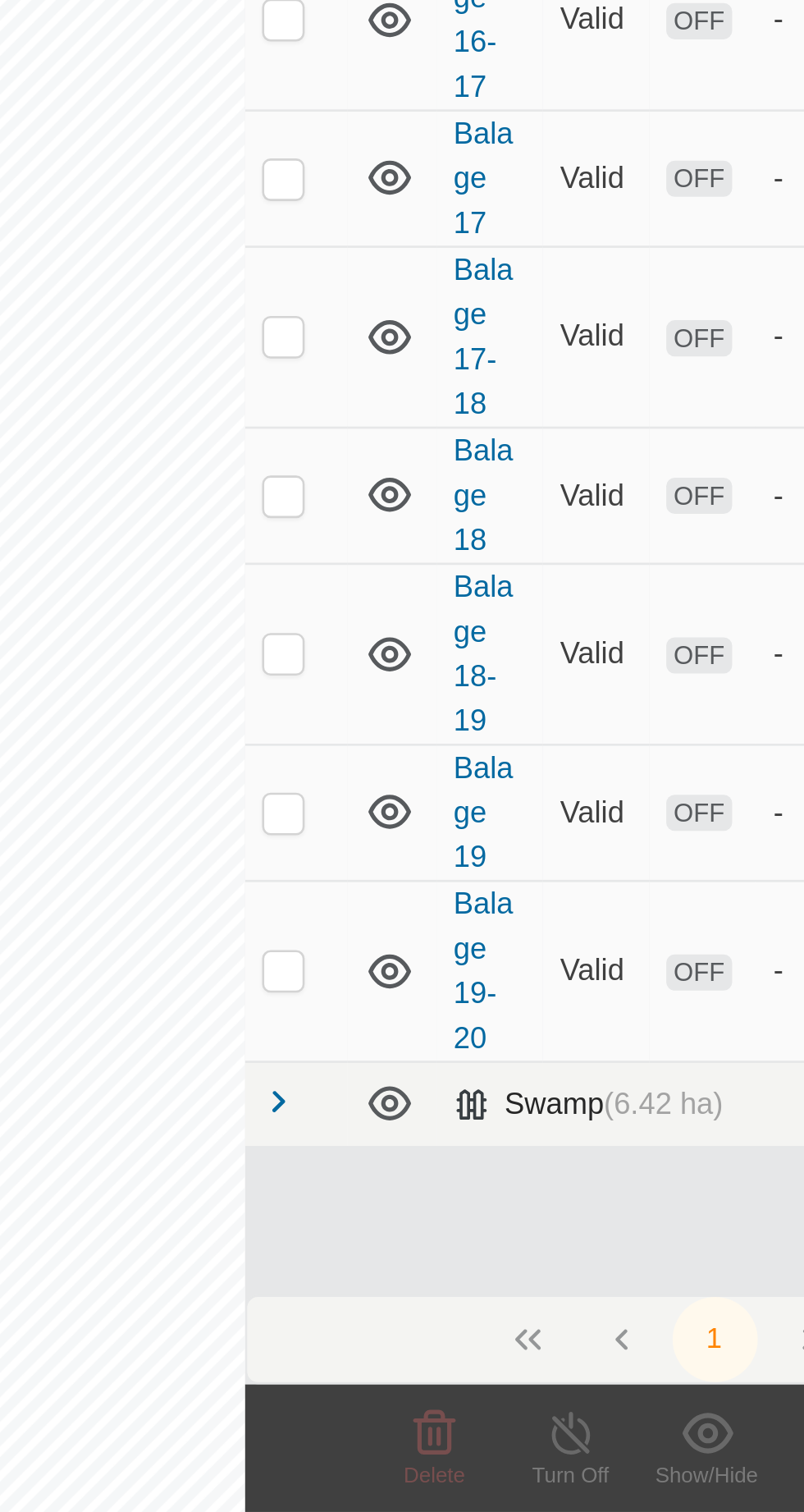
scroll to position [0, 0]
click at [396, 1360] on span at bounding box center [389, 1353] width 13 height 13
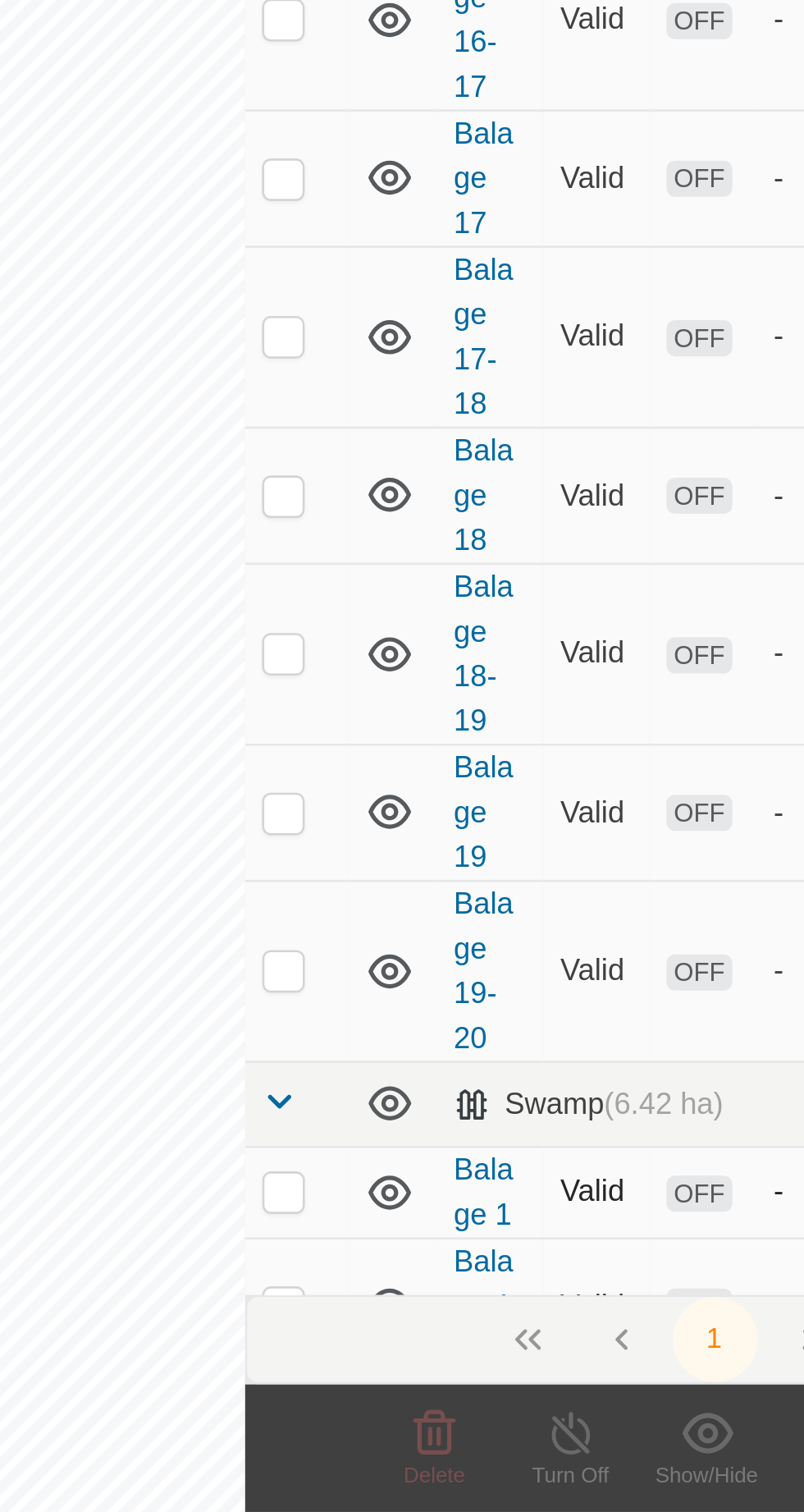
click at [393, 1382] on p-checkbox at bounding box center [391, 1387] width 16 height 13
checkbox input "true"
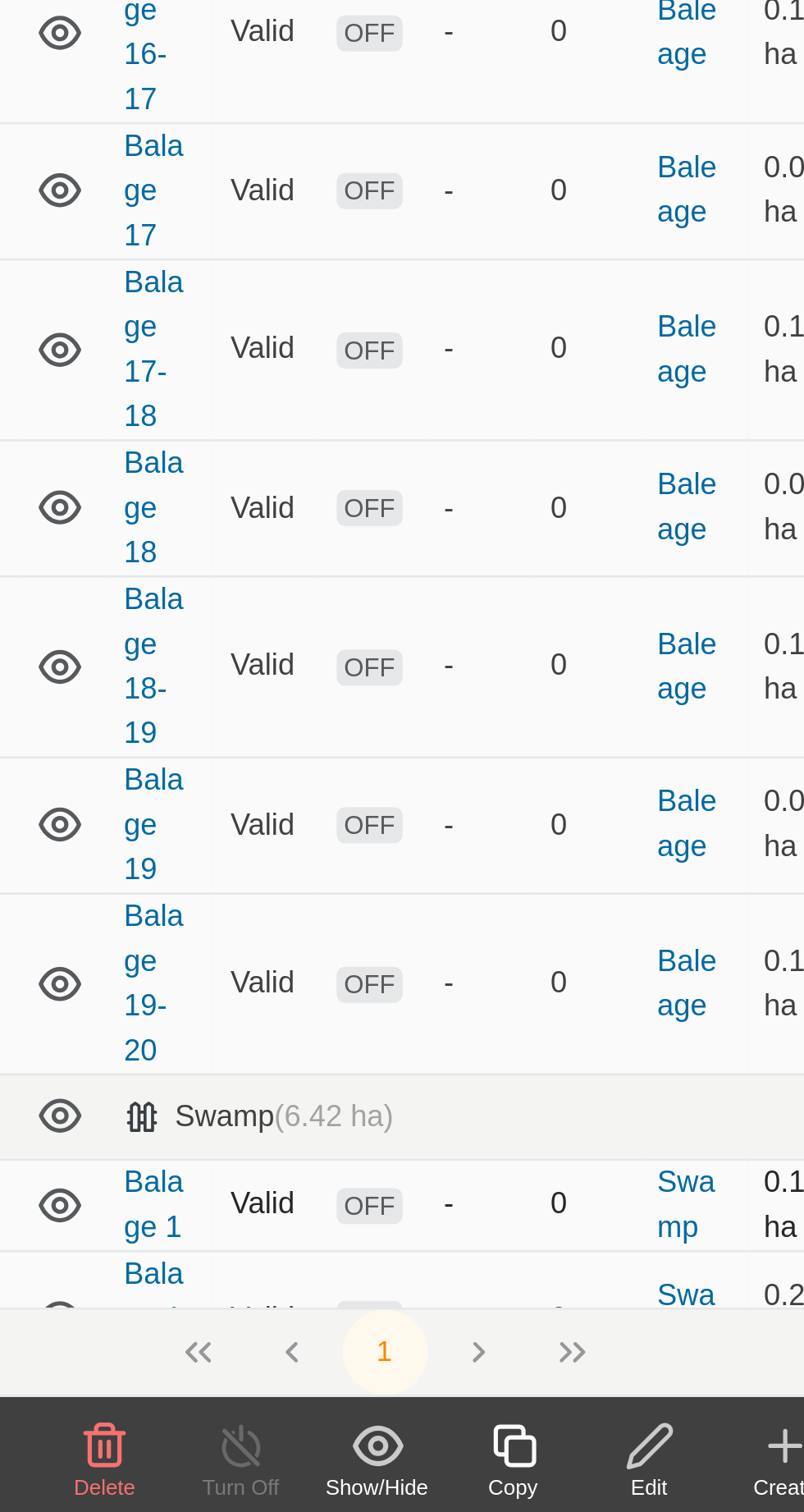
scroll to position [8, 0]
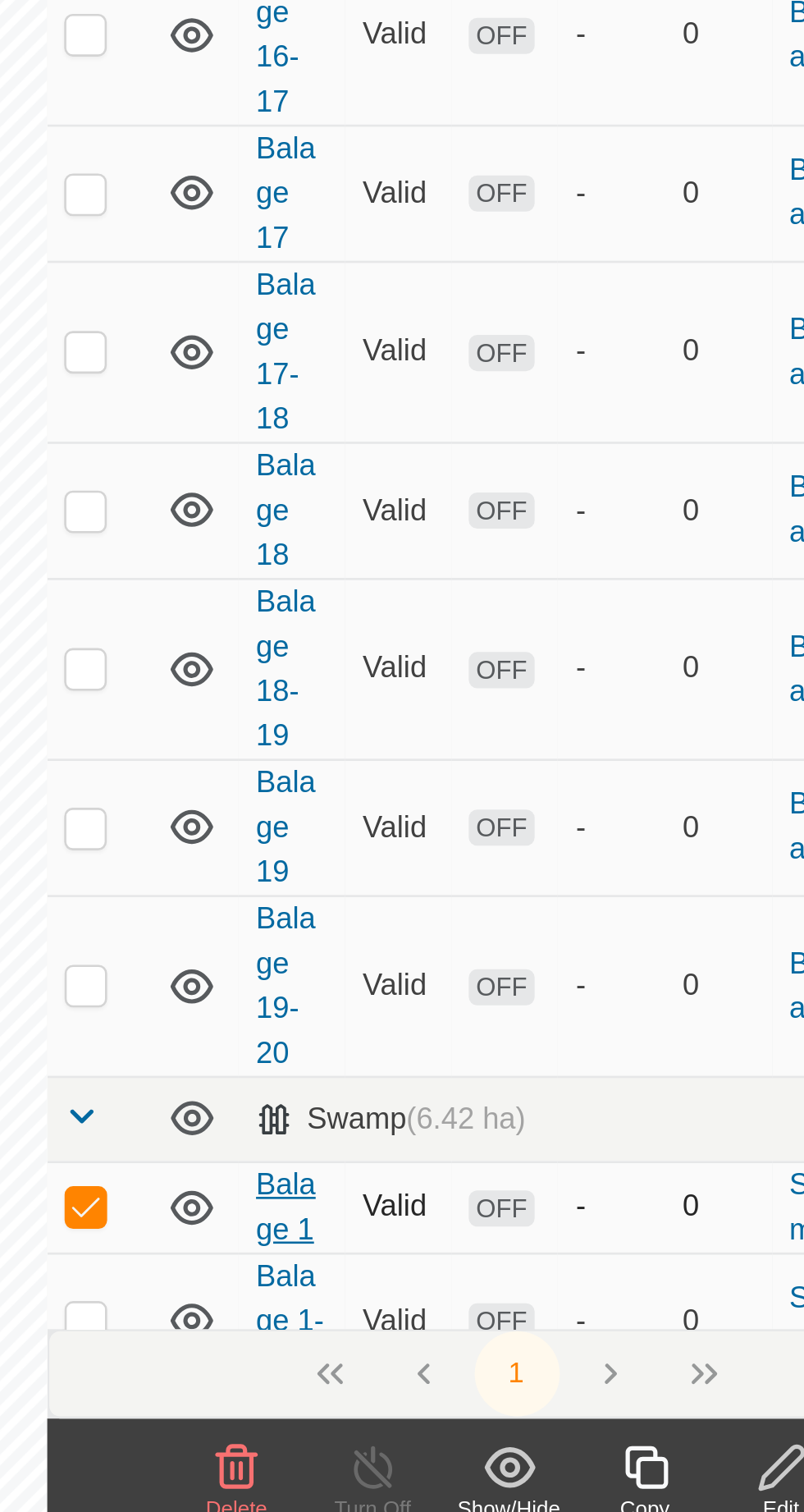
click at [468, 1376] on link "Balage 1" at bounding box center [468, 1381] width 23 height 31
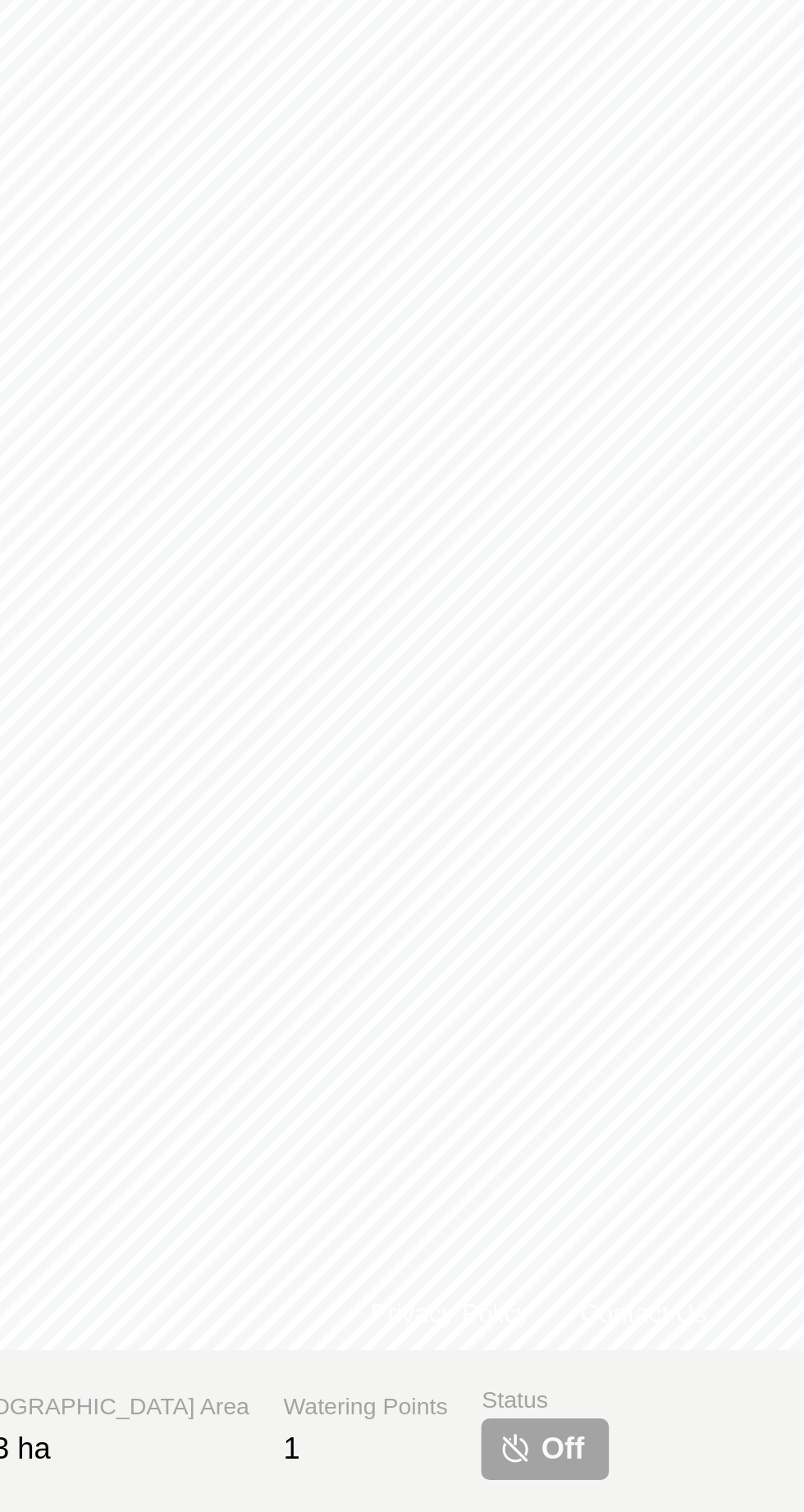
click at [354, 1488] on img at bounding box center [360, 1487] width 13 height 13
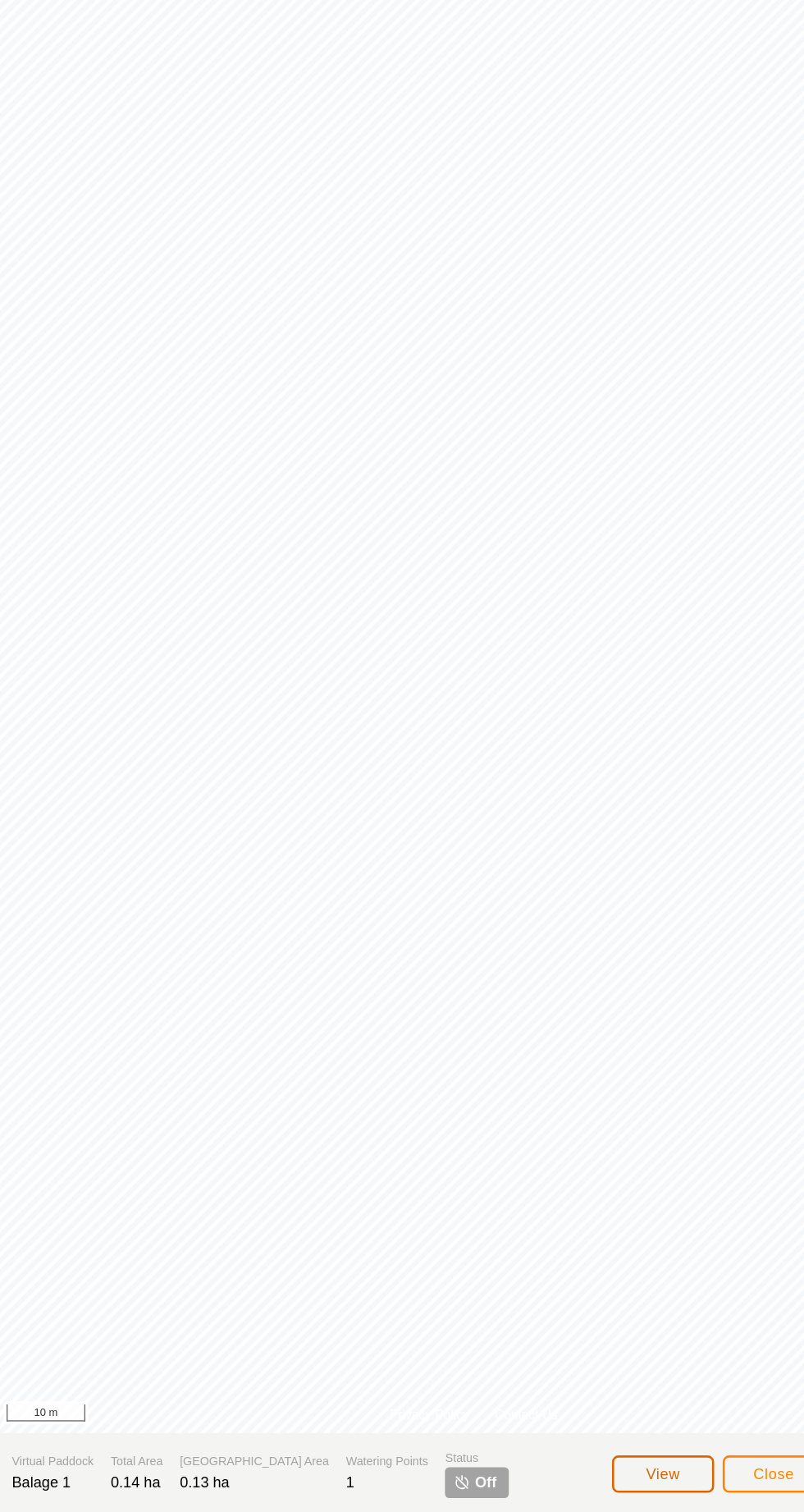
click at [528, 1487] on span "View" at bounding box center [515, 1481] width 26 height 13
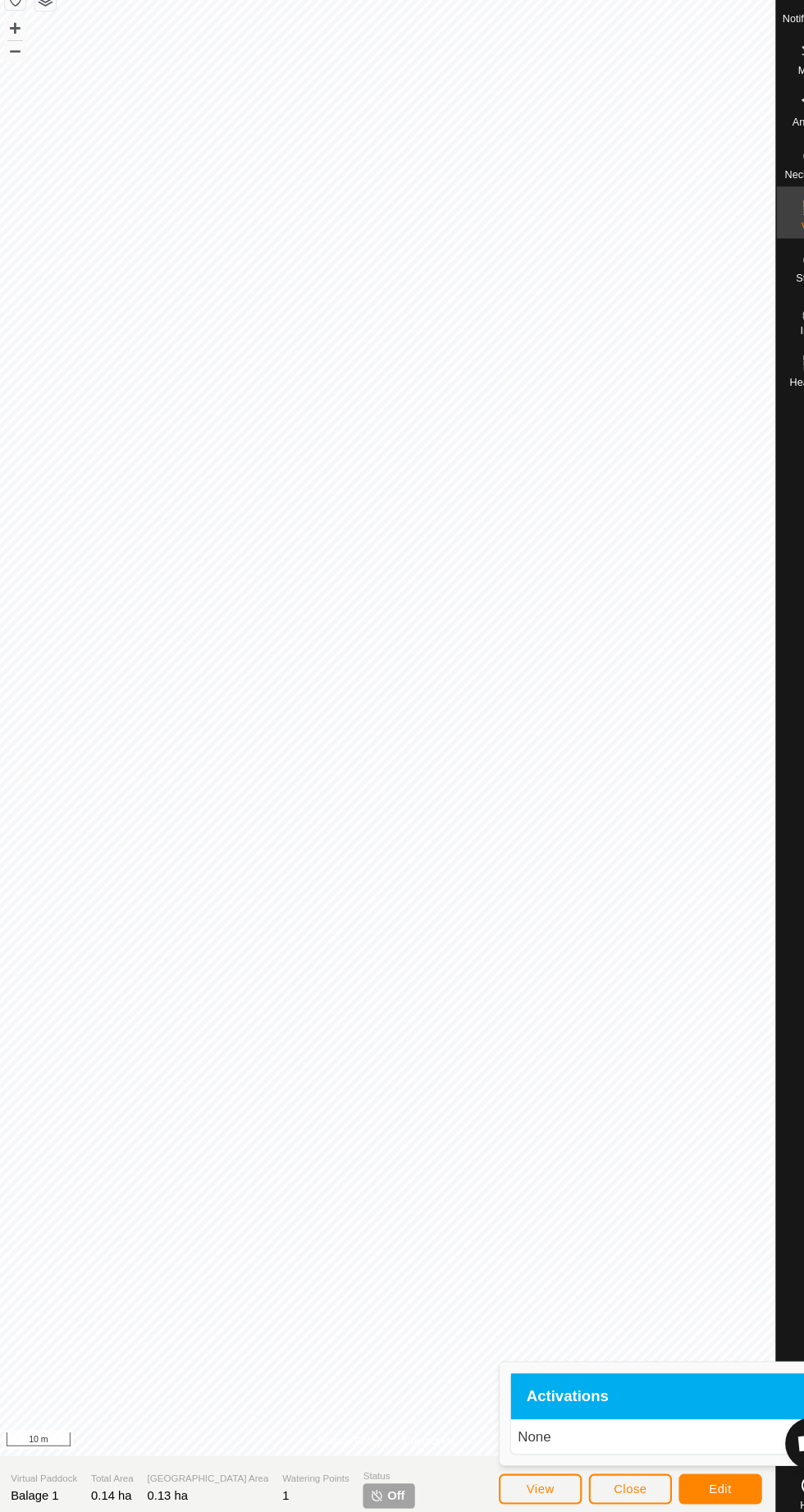
click at [370, 1486] on span "Off" at bounding box center [377, 1488] width 16 height 17
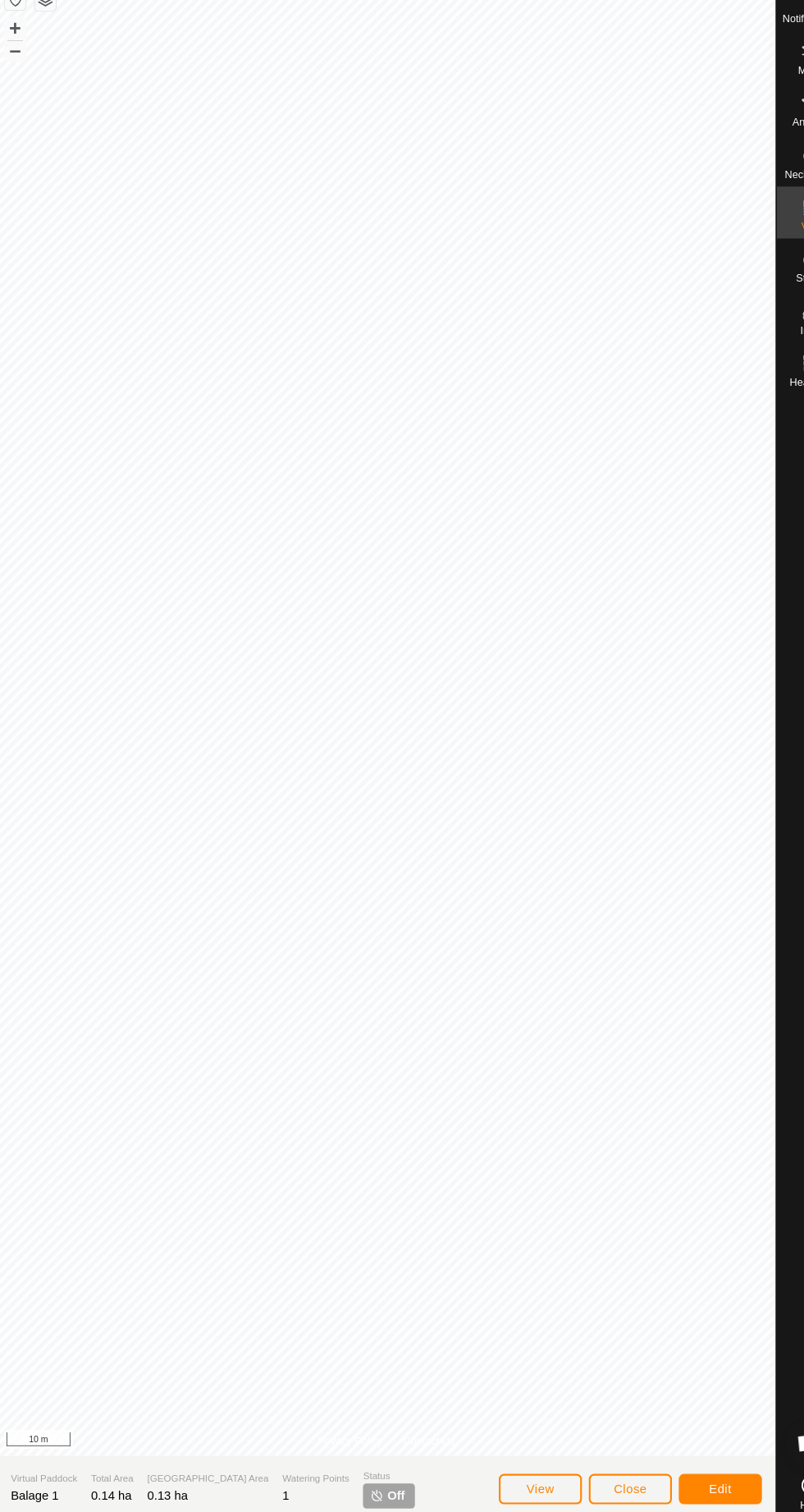
click at [370, 1489] on span "Off" at bounding box center [377, 1488] width 16 height 17
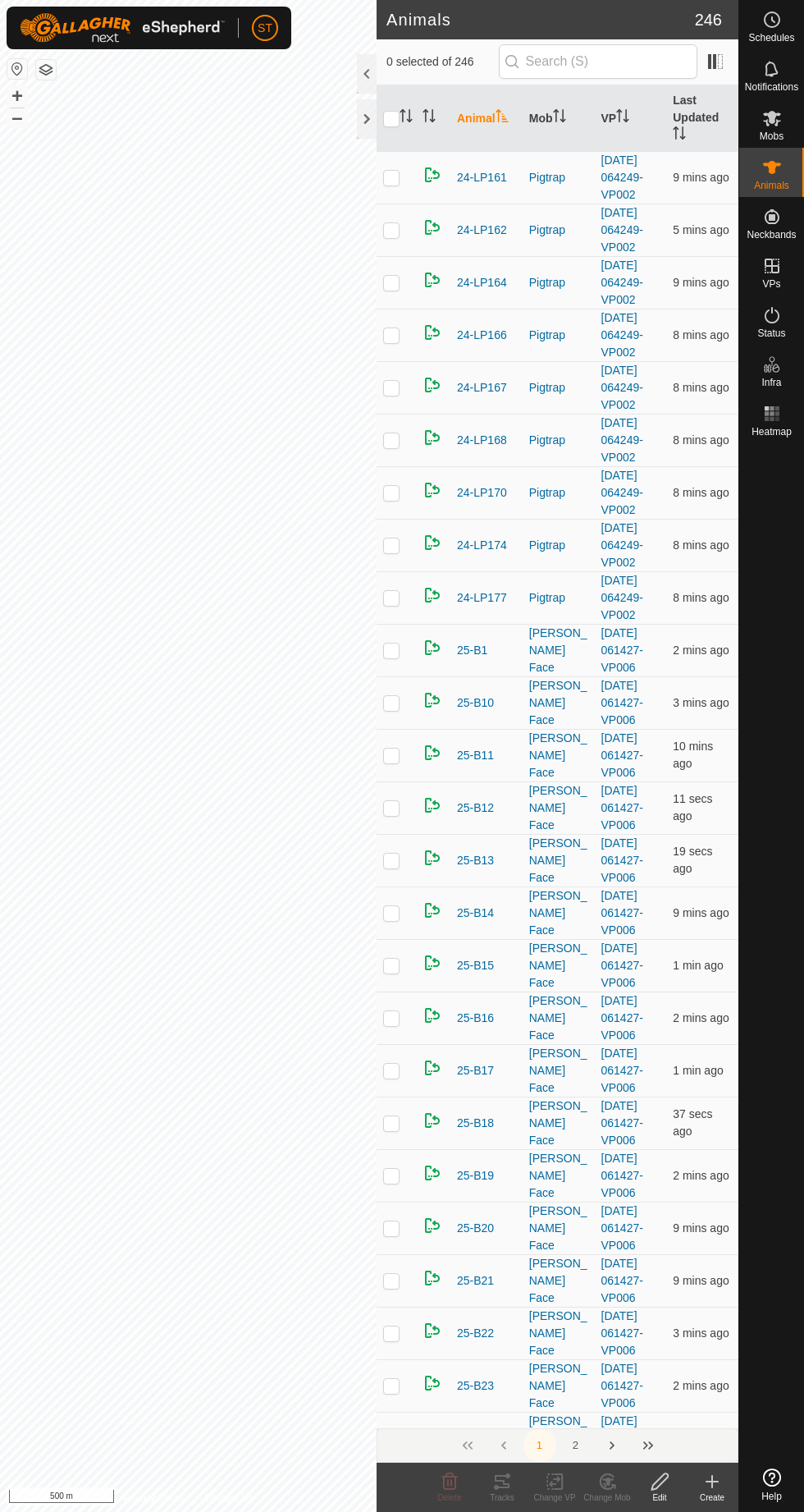
click at [781, 174] on icon at bounding box center [772, 167] width 18 height 13
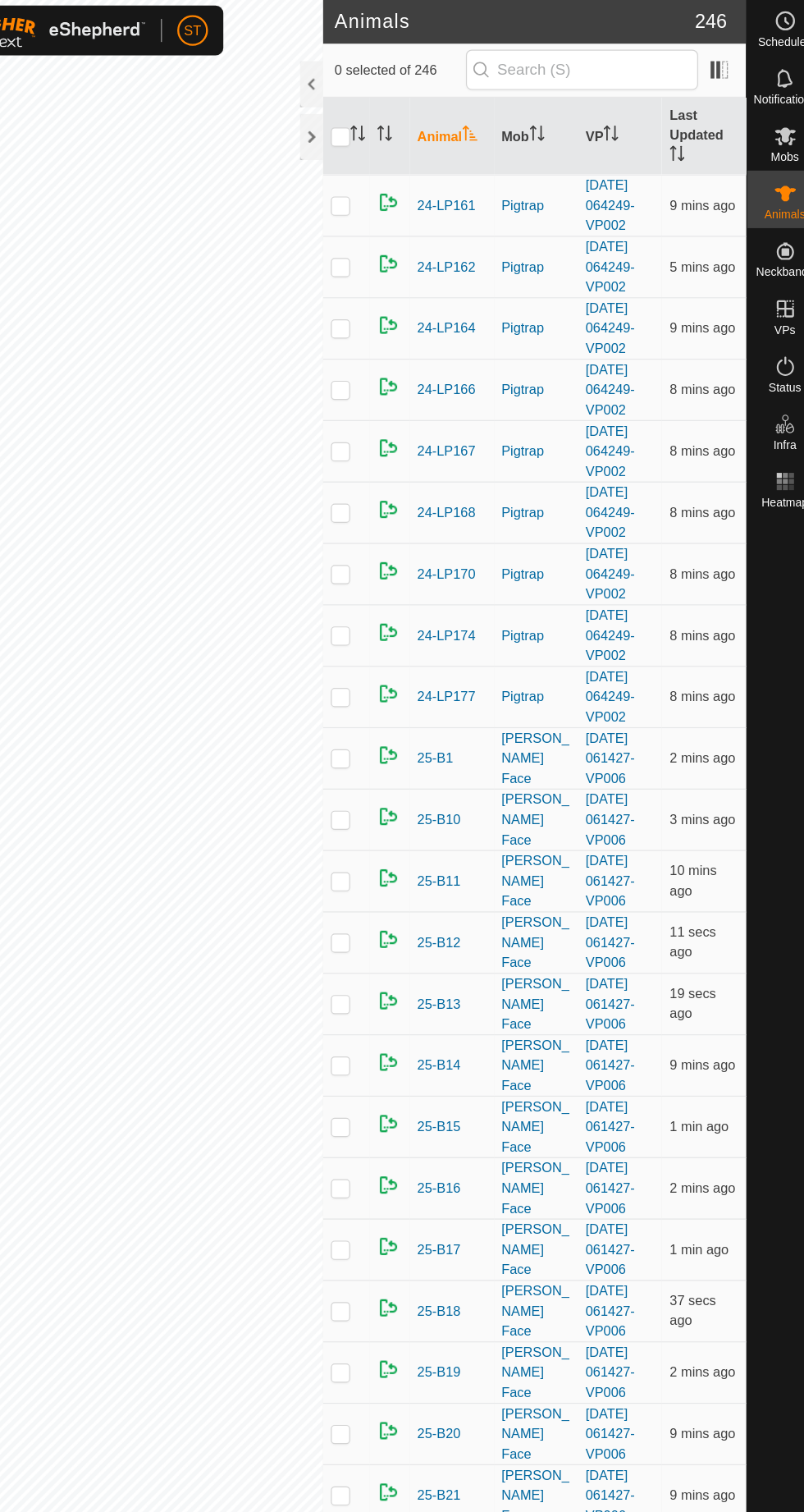
click at [776, 139] on span "Mobs" at bounding box center [772, 137] width 24 height 10
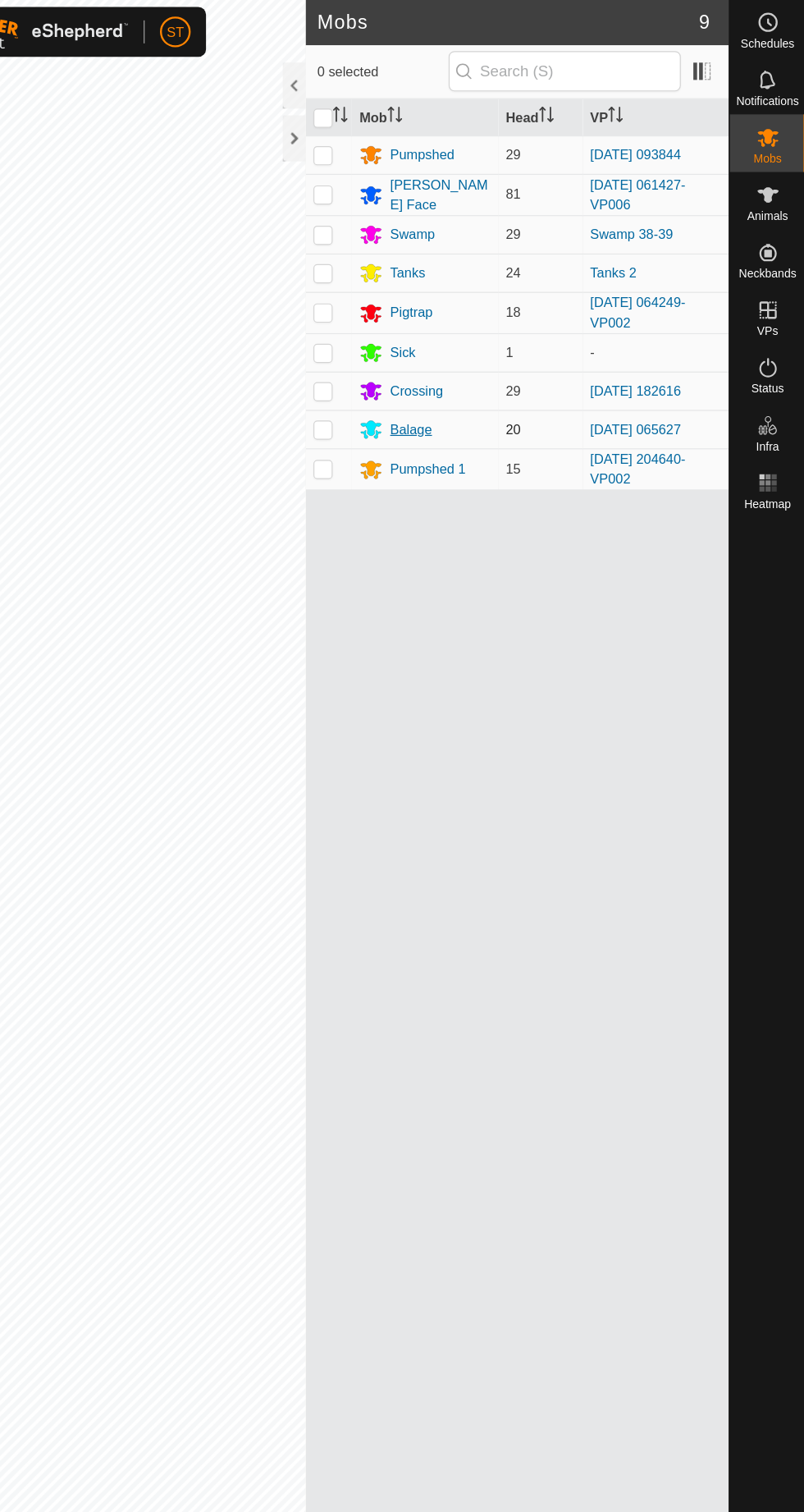
click at [484, 364] on div "Balage" at bounding box center [466, 368] width 36 height 17
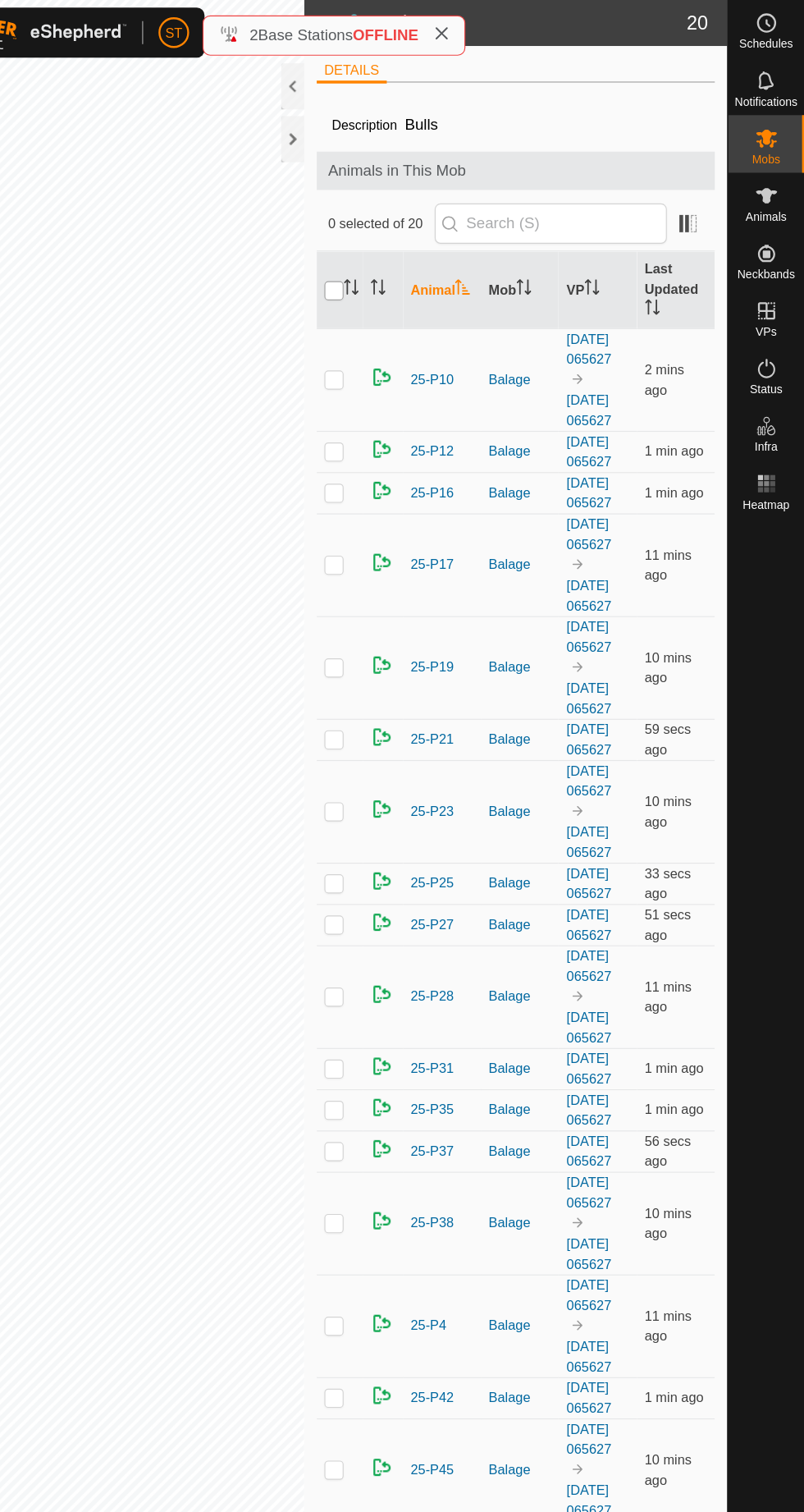
click at [410, 257] on input "checkbox" at bounding box center [401, 249] width 16 height 16
checkbox input "true"
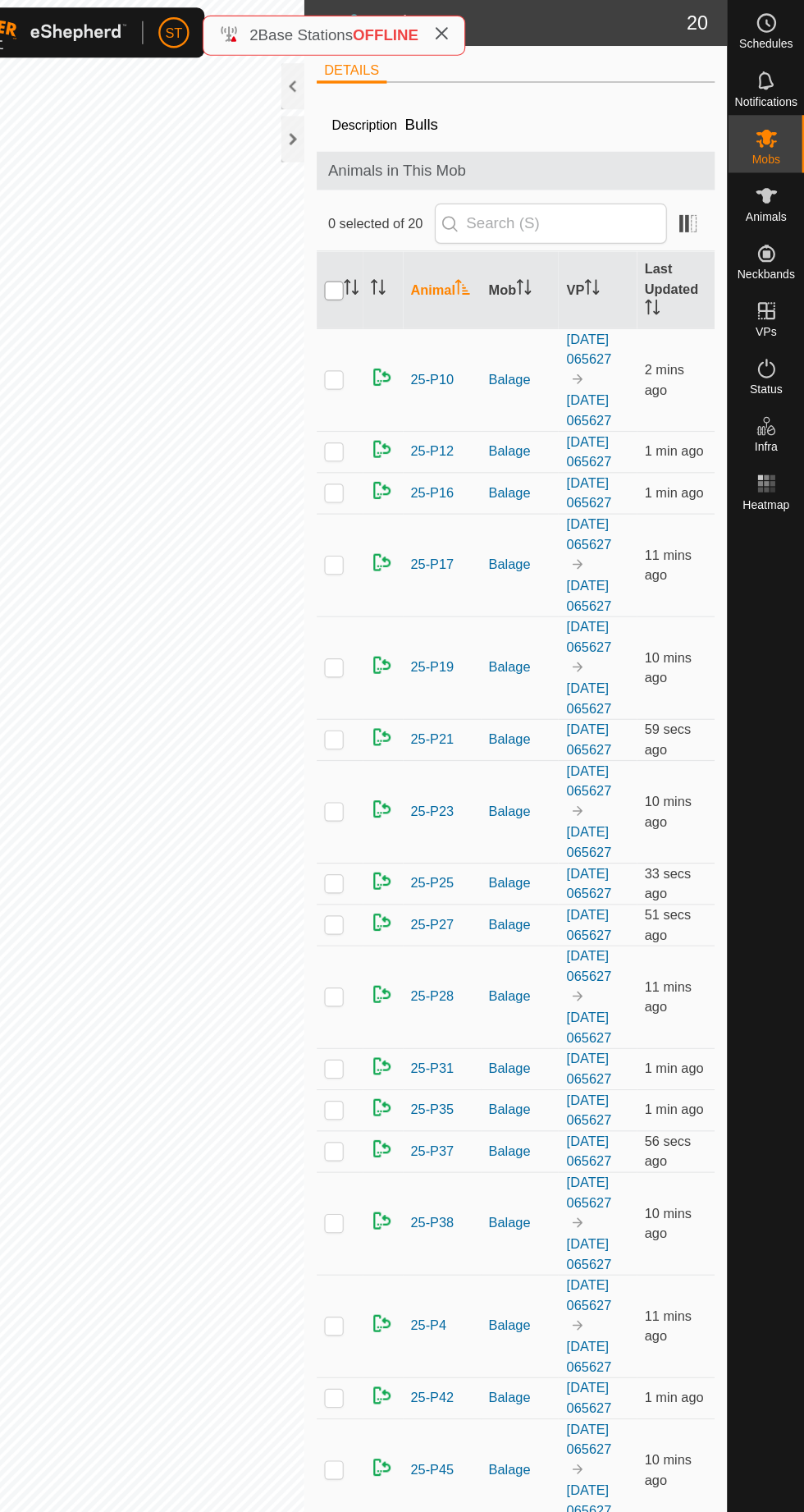
checkbox input "true"
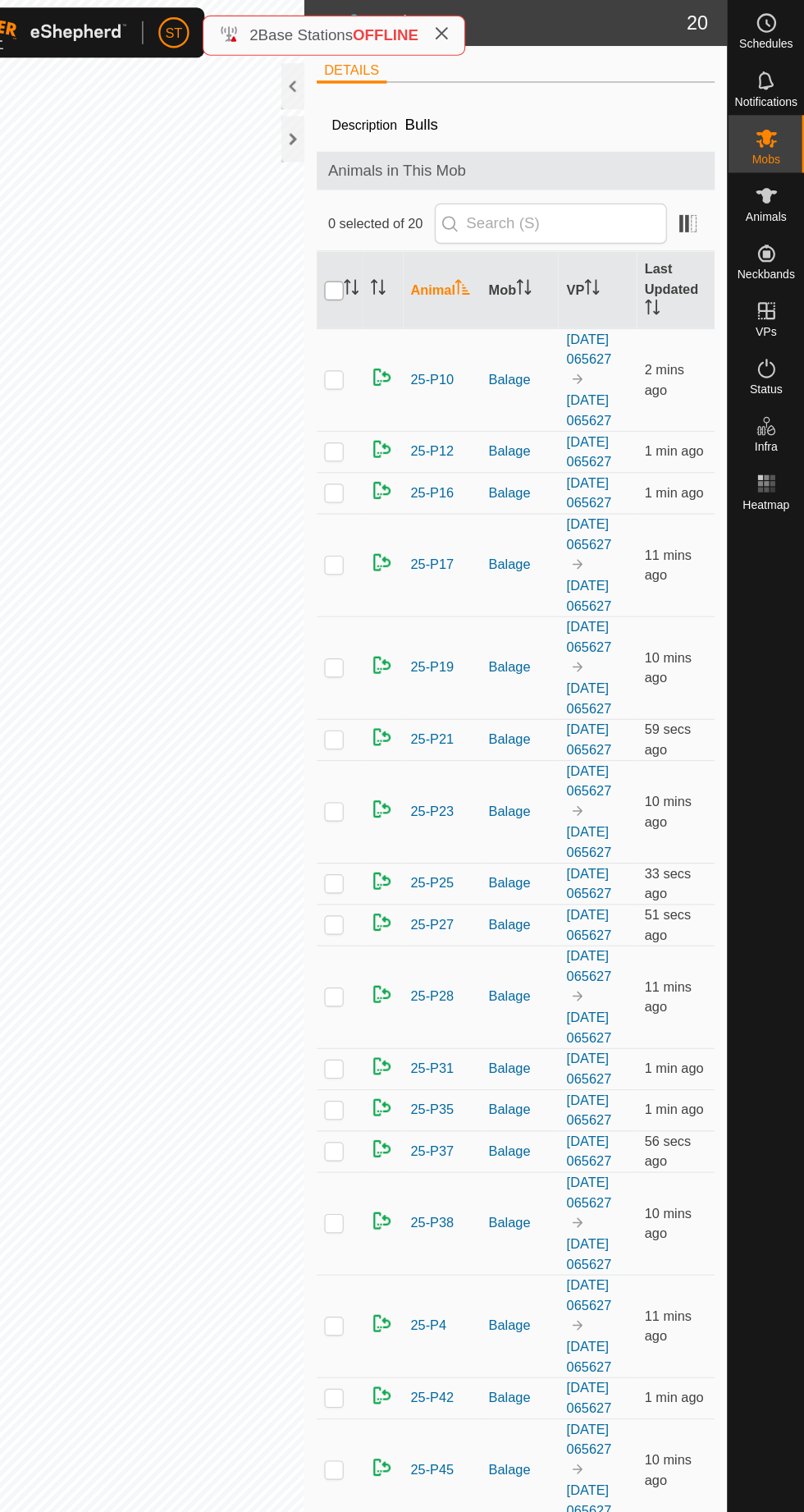
checkbox input "true"
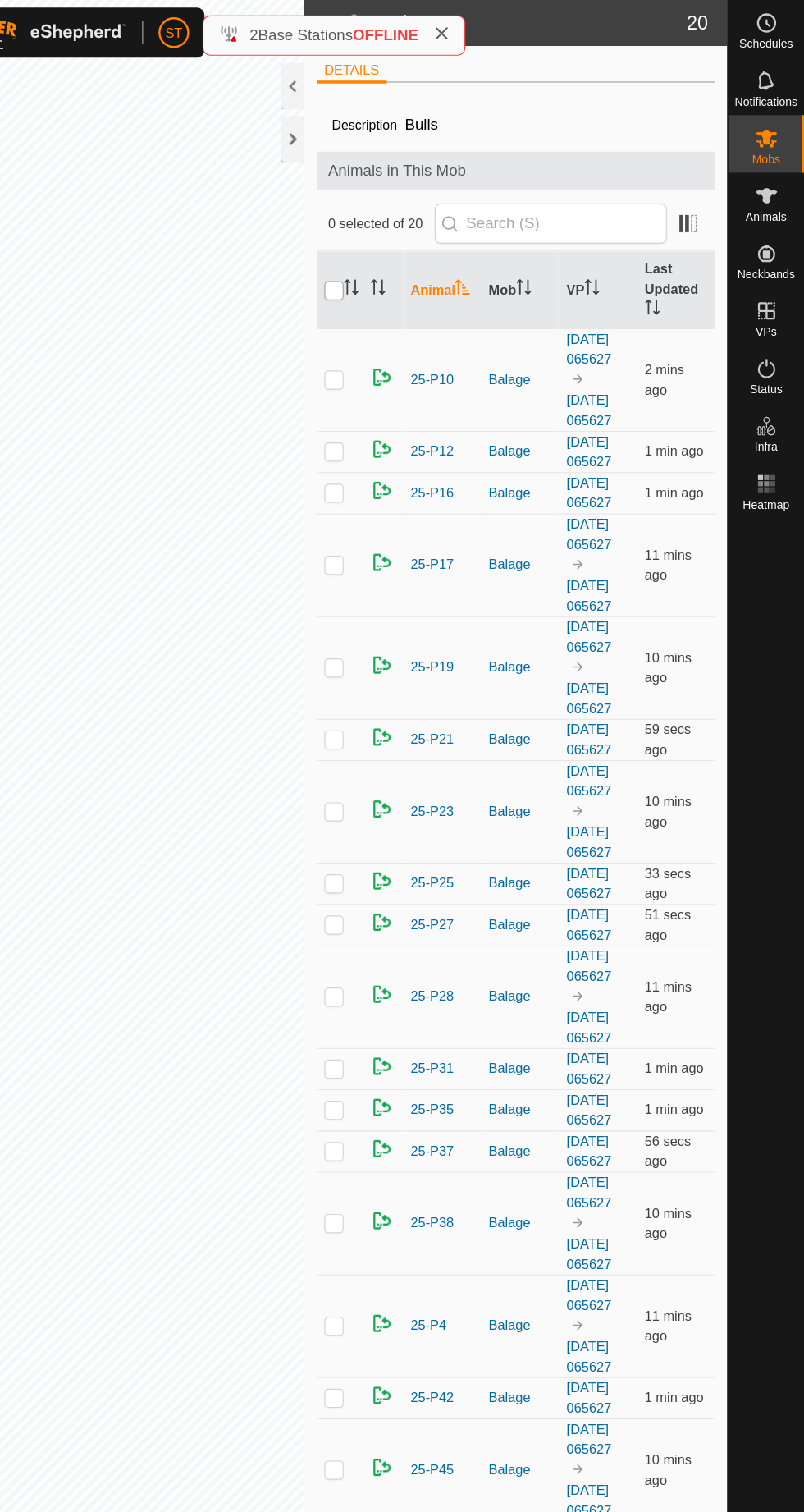
checkbox input "true"
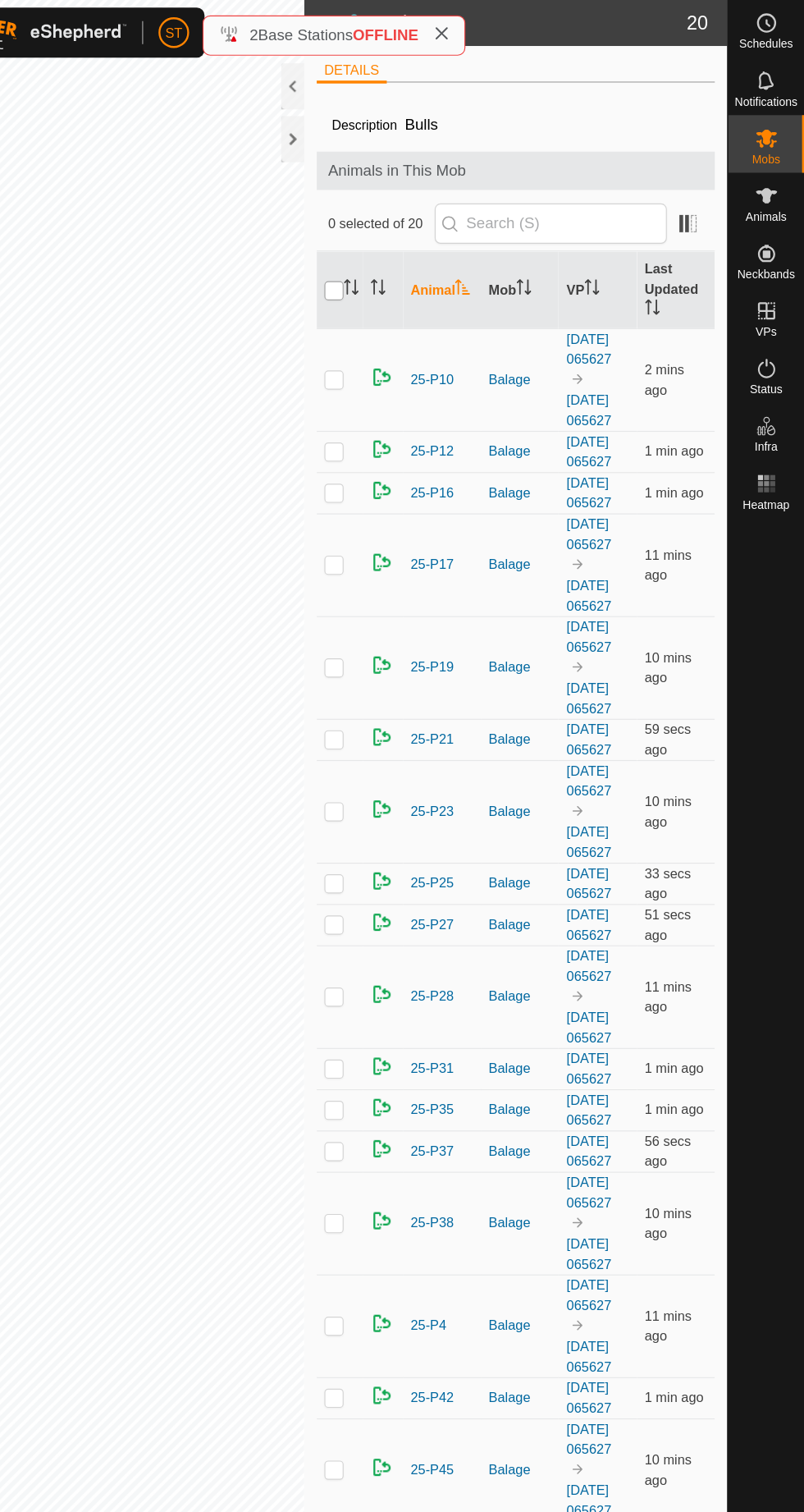
checkbox input "true"
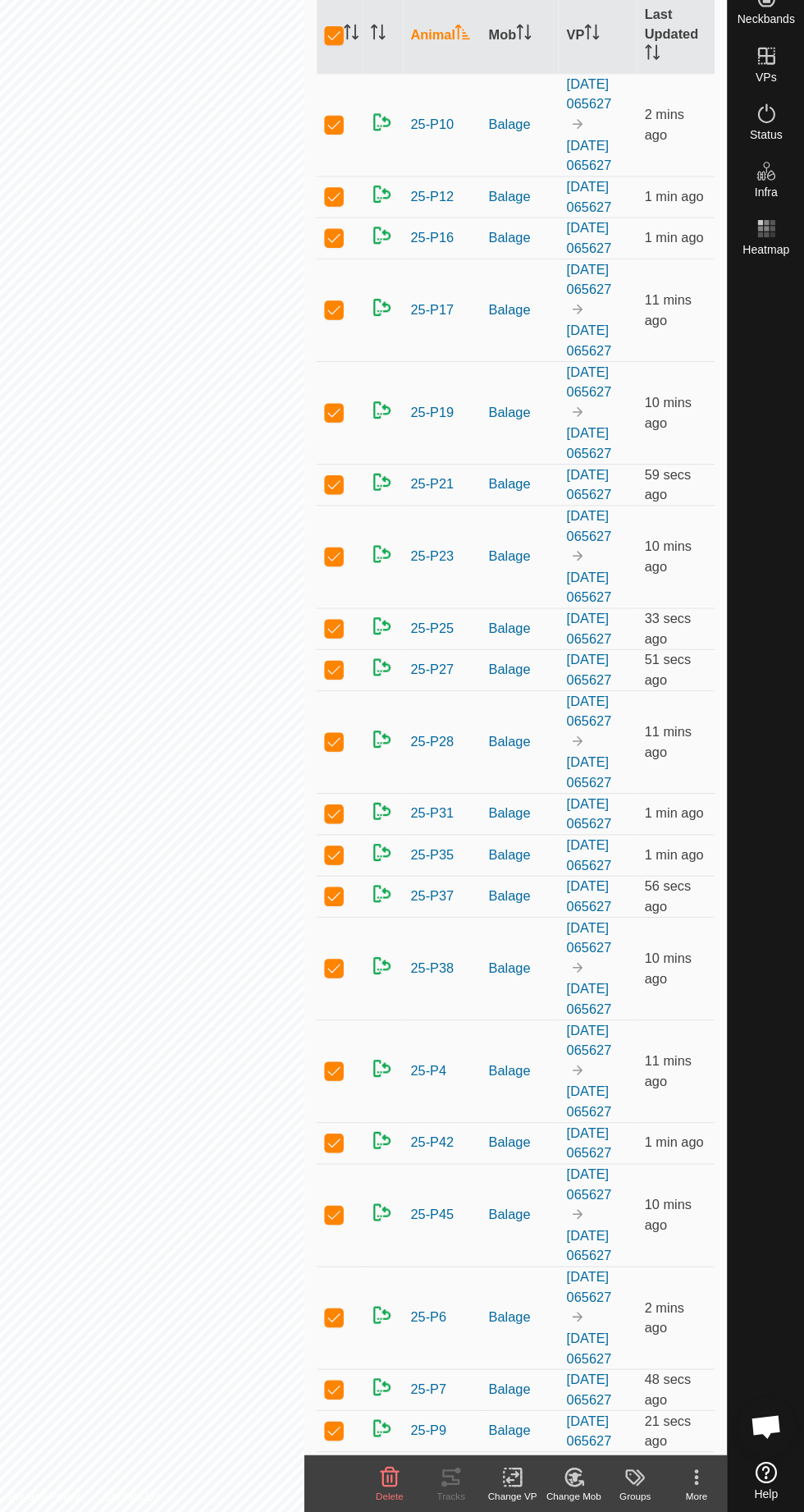
click at [581, 1504] on div "Change VP" at bounding box center [555, 1498] width 53 height 13
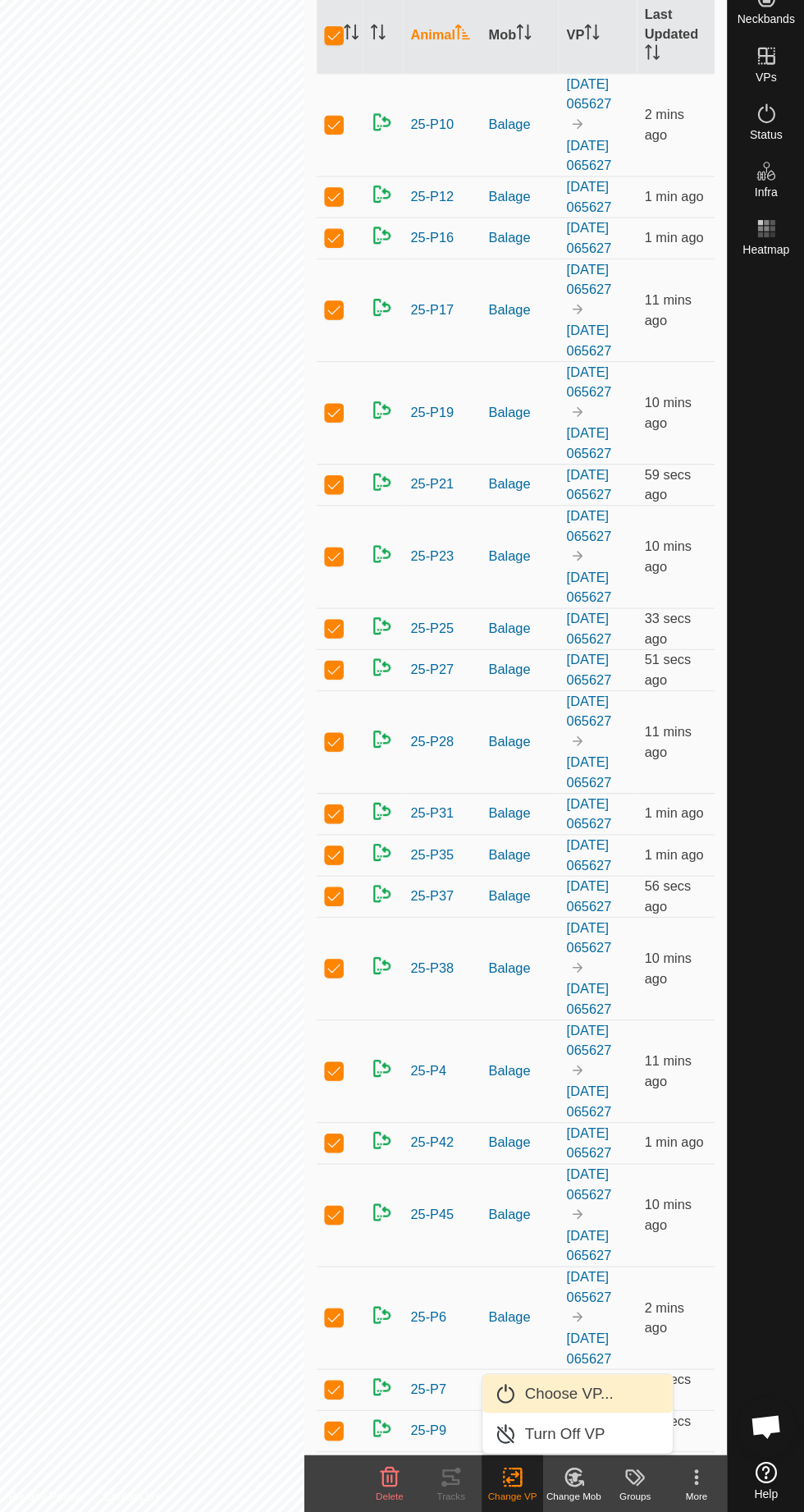
click at [595, 1414] on span "Choose VP..." at bounding box center [603, 1410] width 75 height 20
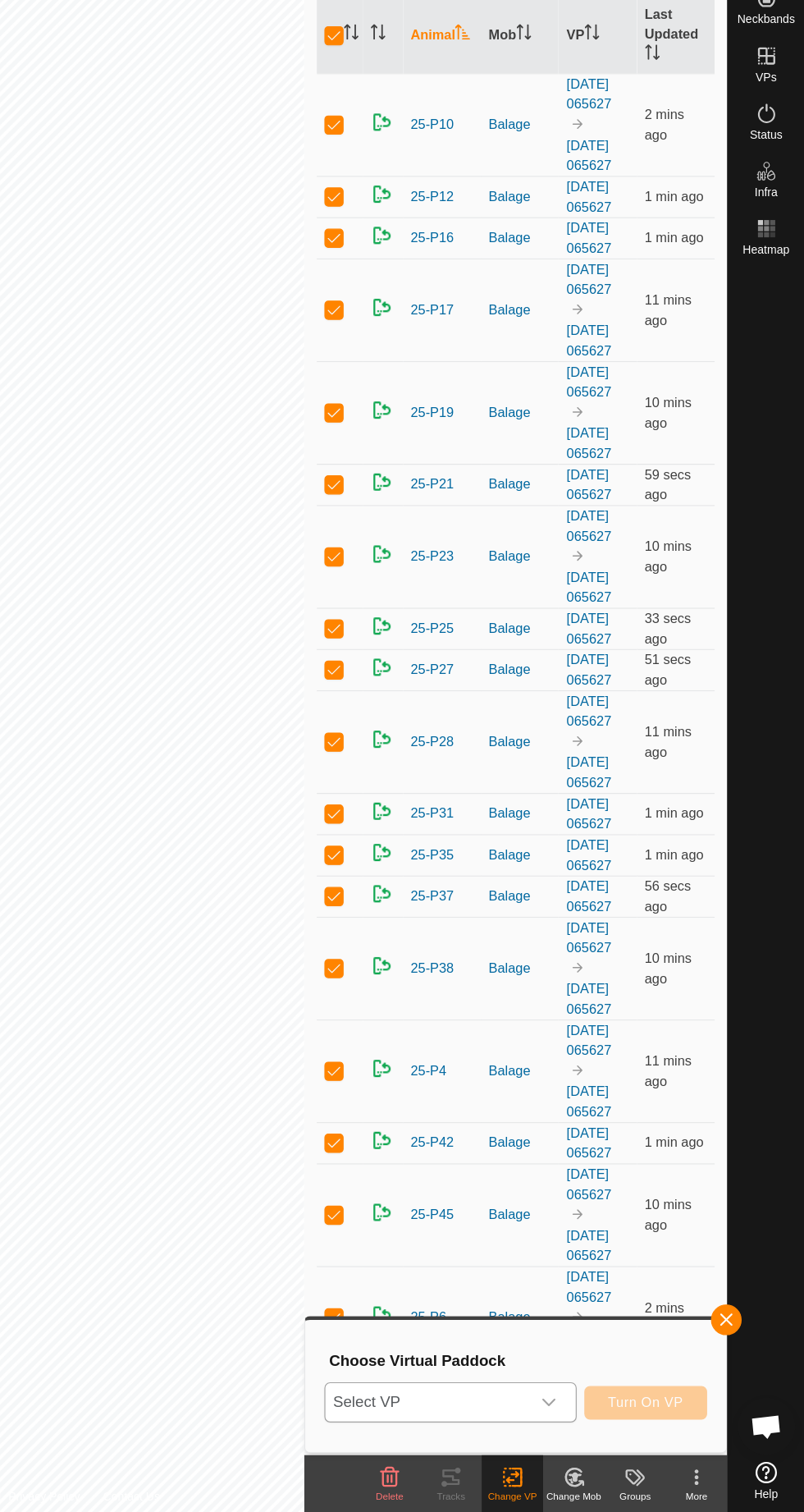
click at [593, 1425] on icon "dropdown trigger" at bounding box center [585, 1417] width 13 height 13
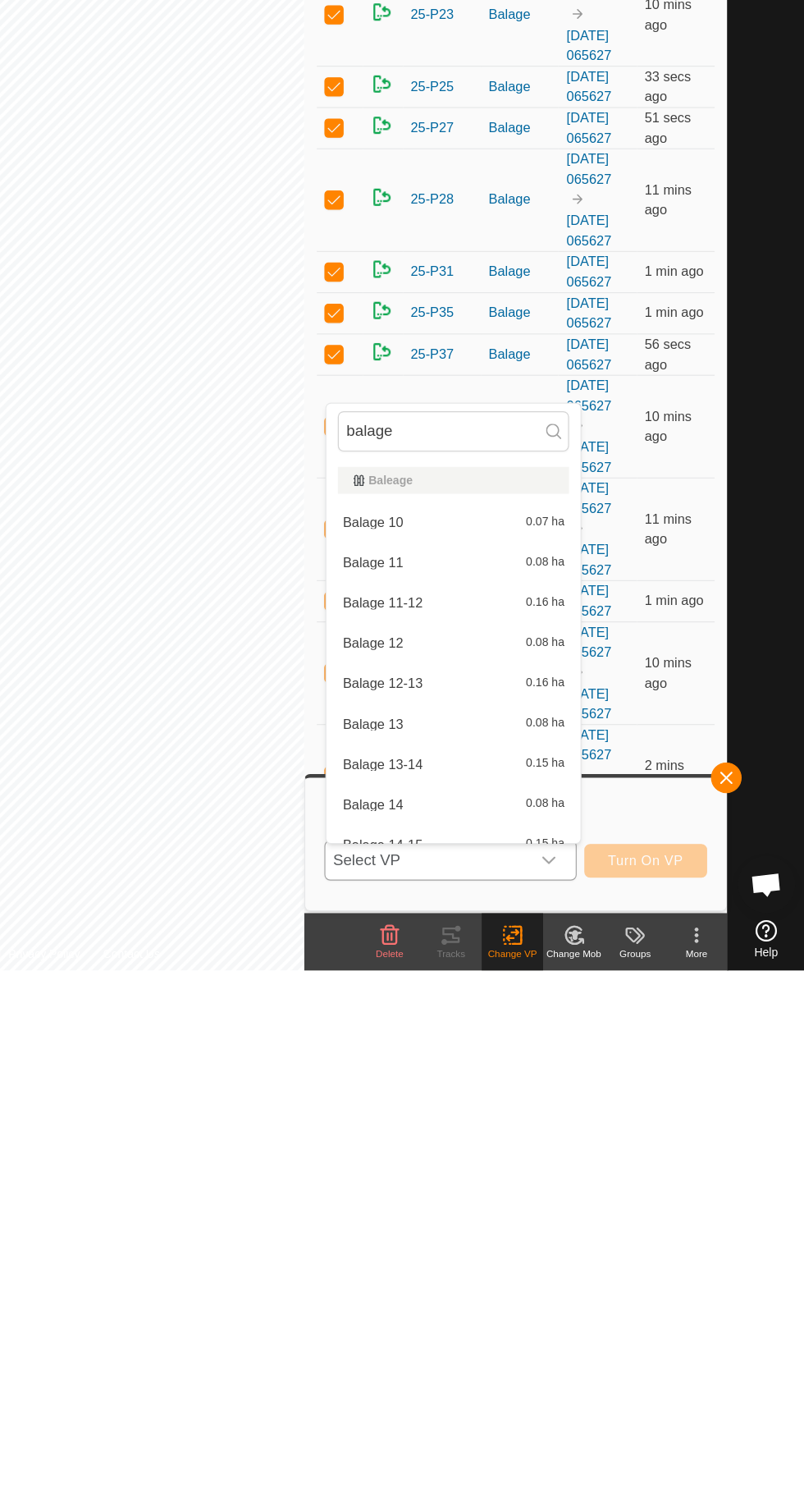
type input "balage 1"
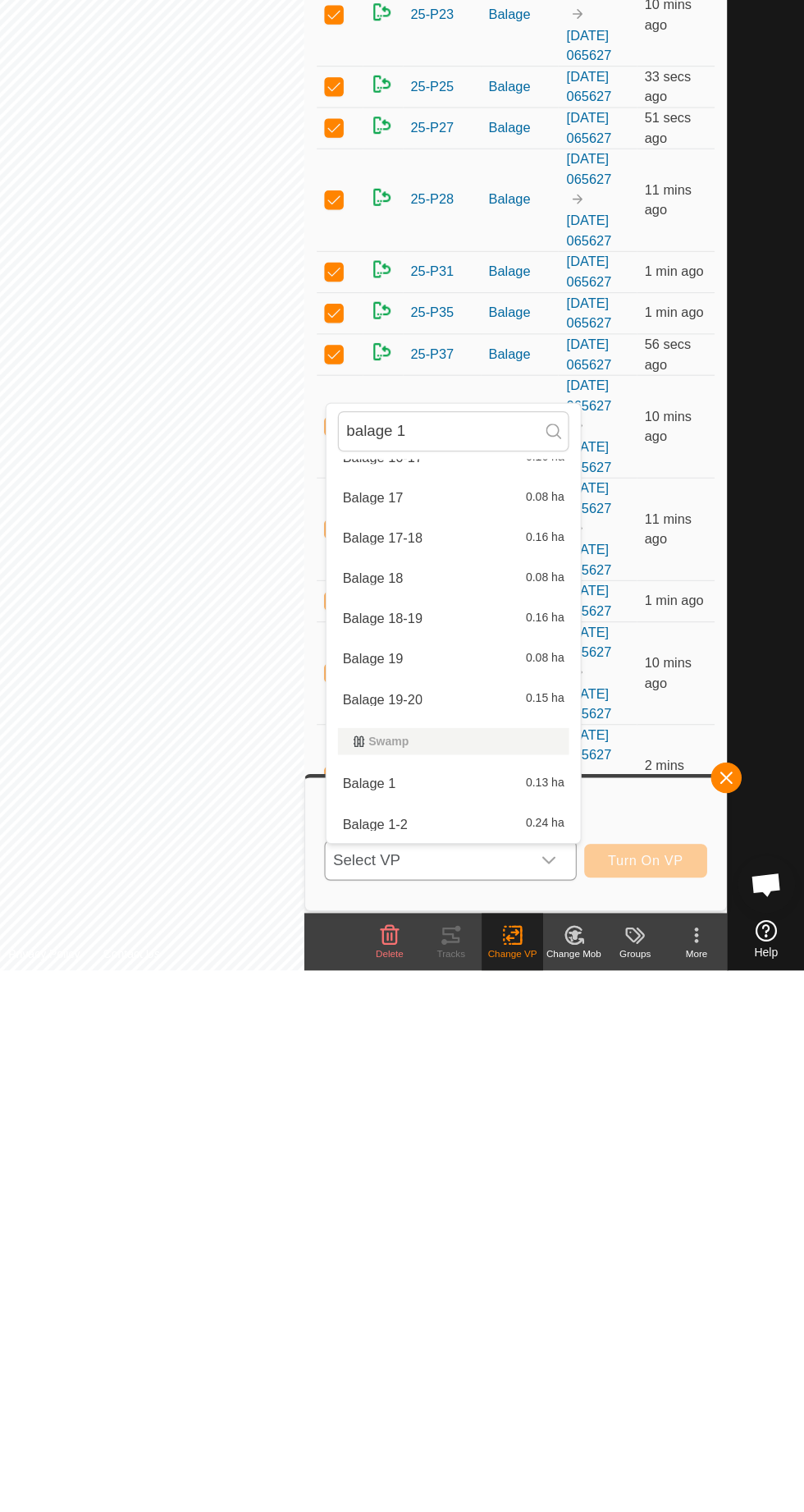
click at [455, 1358] on span "Balage 1" at bounding box center [432, 1352] width 45 height 12
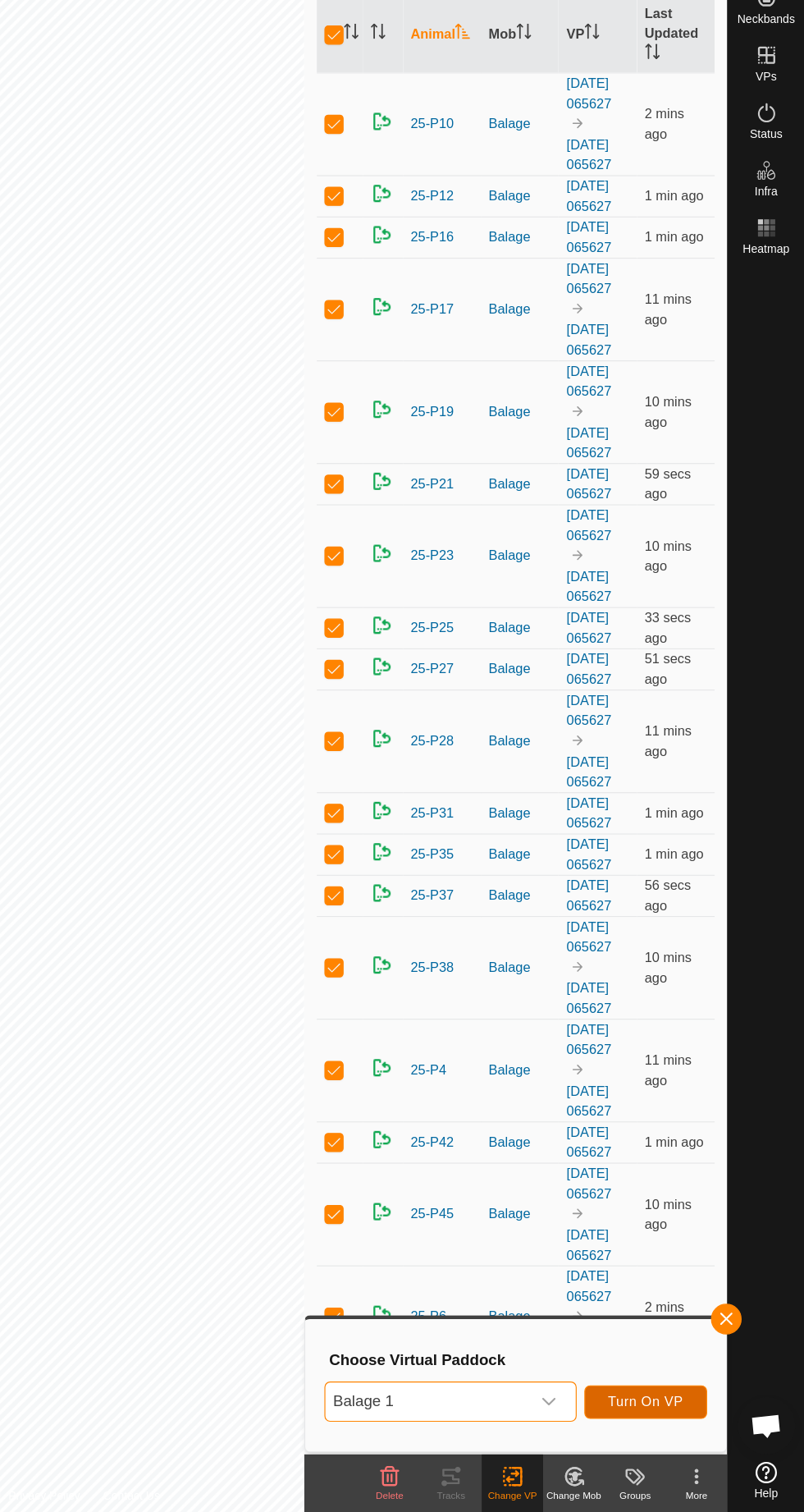
click at [686, 1425] on span "Turn On VP" at bounding box center [668, 1417] width 64 height 13
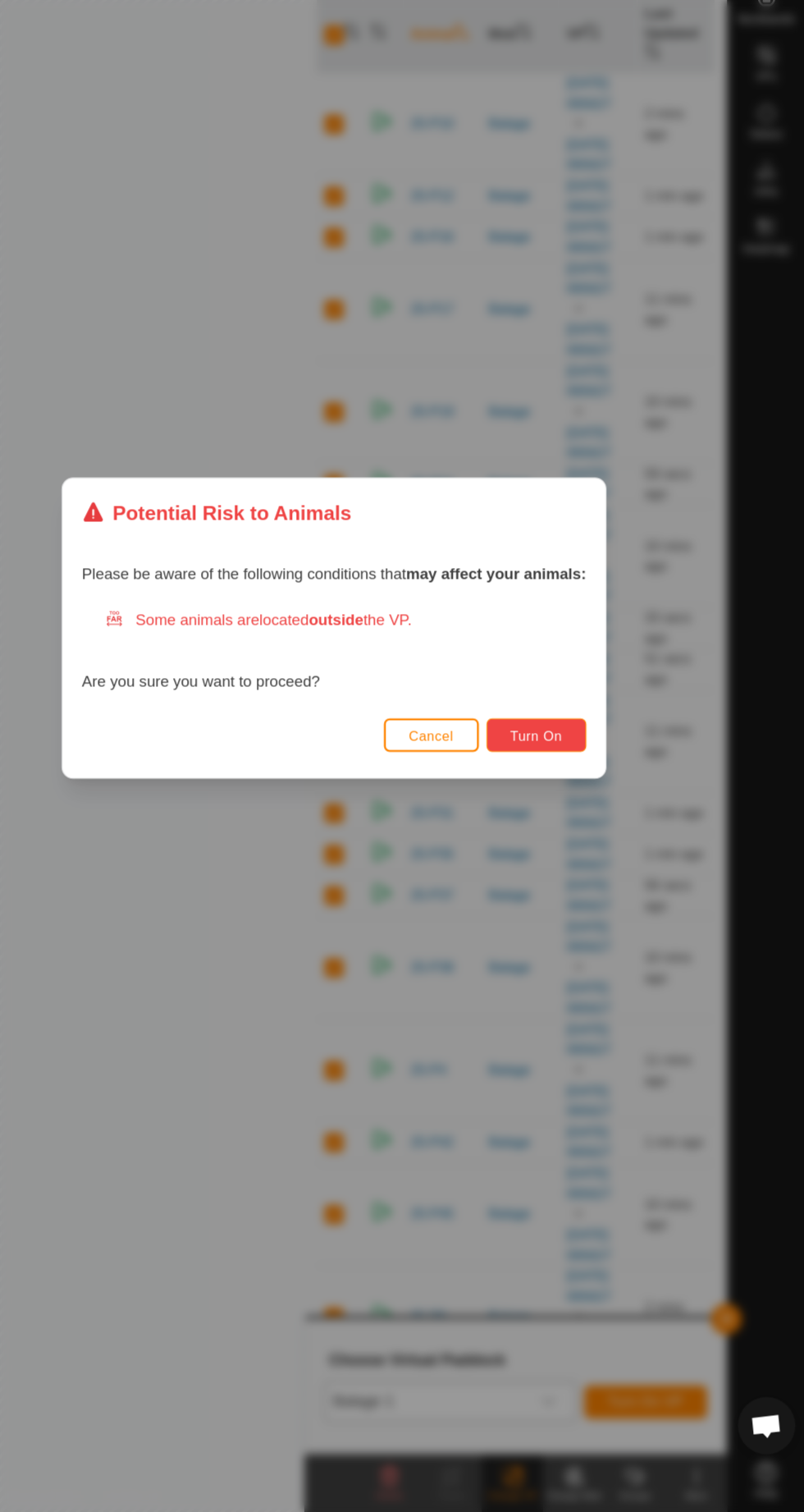
click at [597, 854] on span "Turn On" at bounding box center [575, 848] width 44 height 13
